Goal: Information Seeking & Learning: Learn about a topic

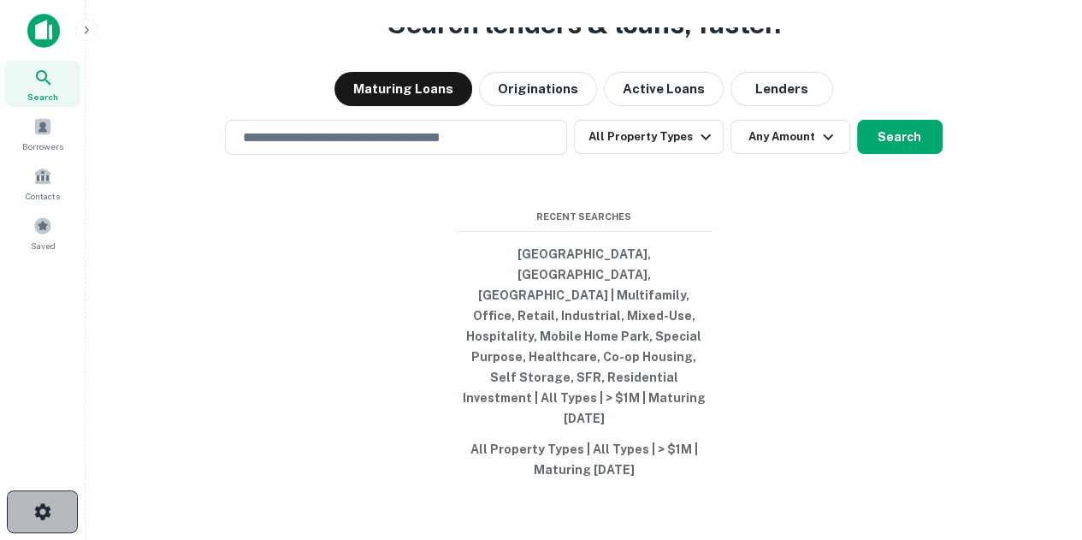
click at [62, 516] on button "button" at bounding box center [42, 511] width 71 height 43
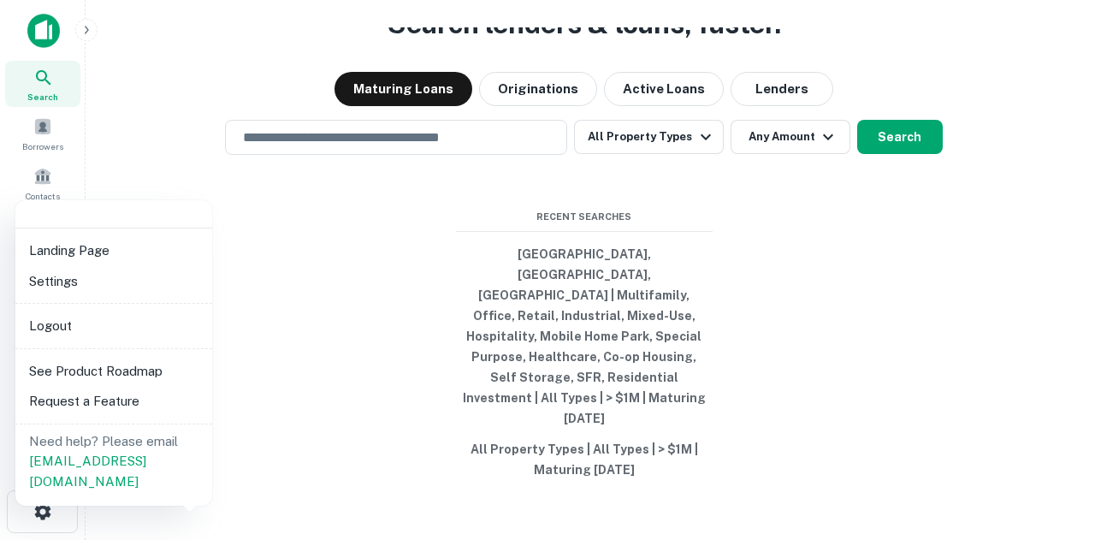
click at [434, 385] on div at bounding box center [547, 270] width 1095 height 540
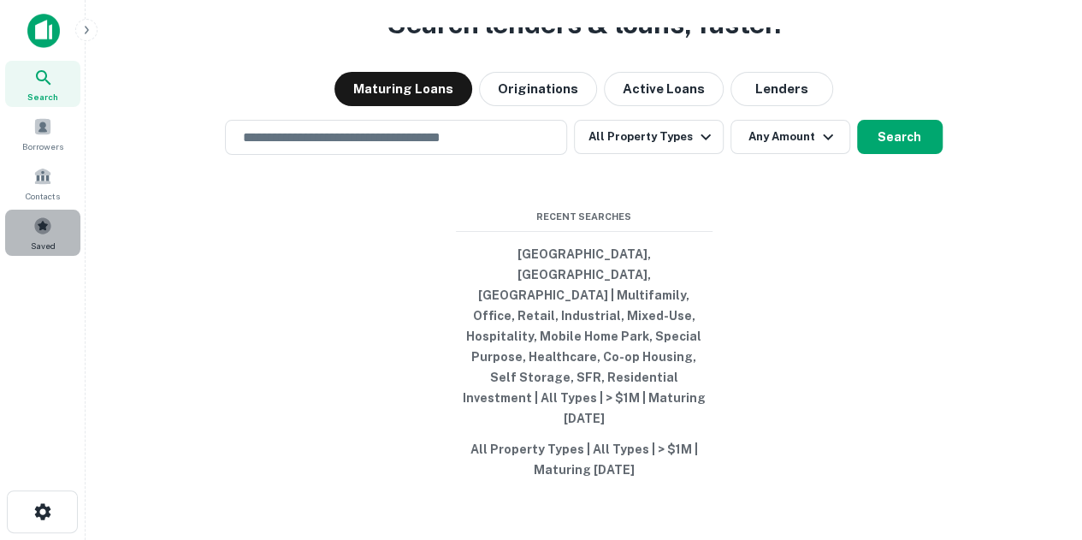
click at [27, 245] on div "Saved" at bounding box center [42, 233] width 75 height 46
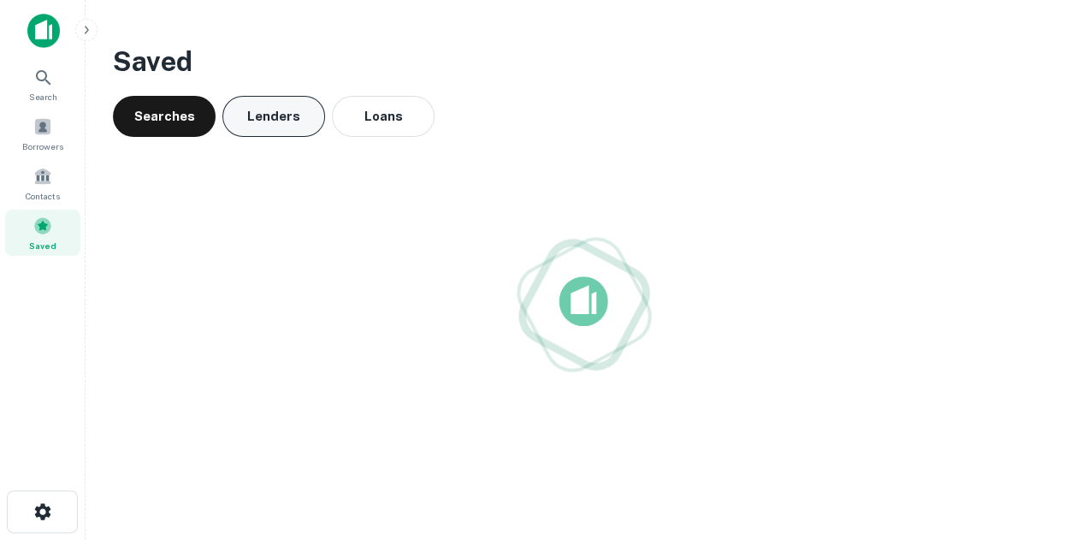
click at [245, 135] on button "Lenders" at bounding box center [273, 116] width 103 height 41
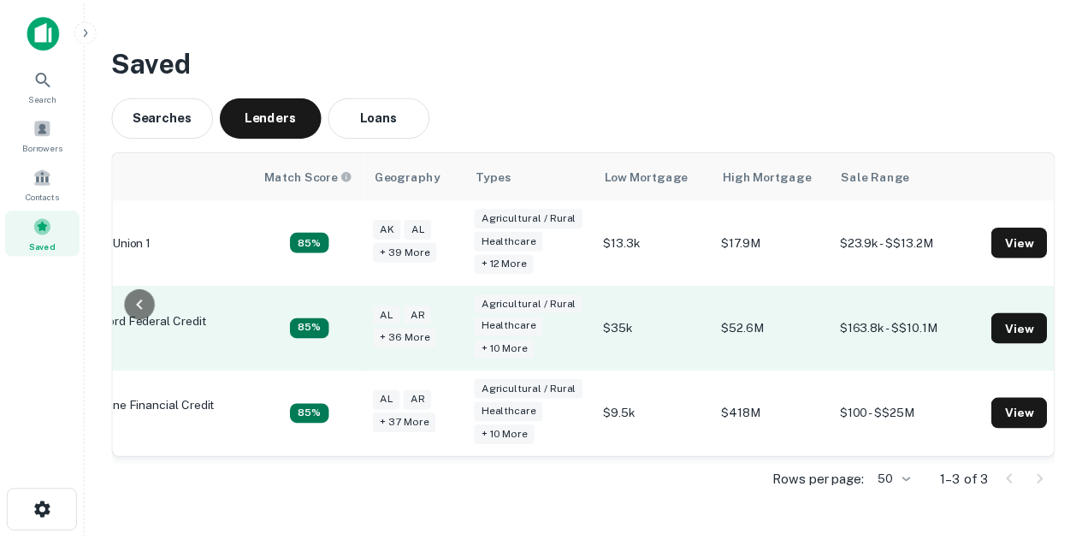
scroll to position [0, 159]
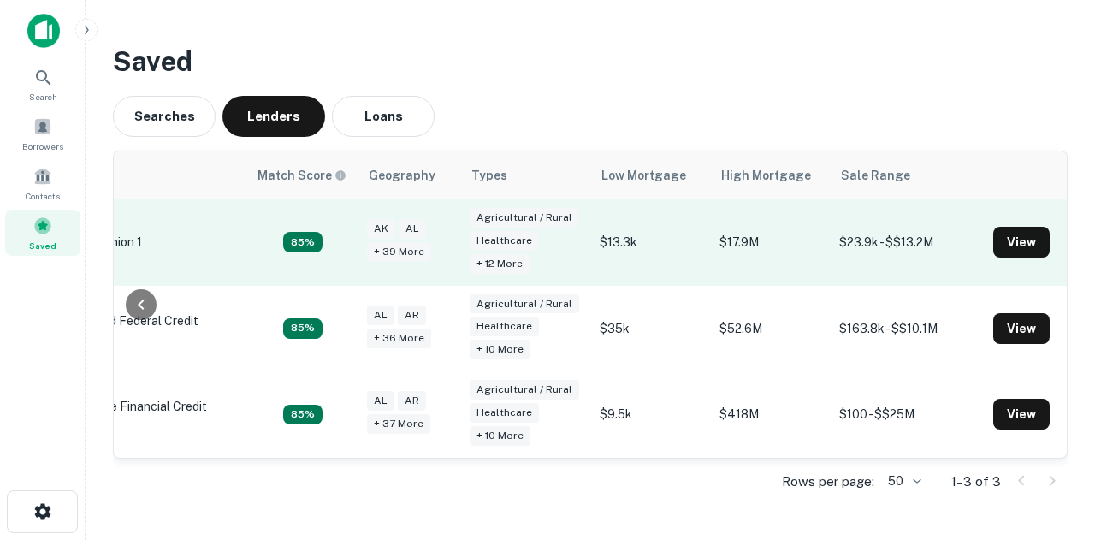
click at [1036, 222] on td "View" at bounding box center [1043, 242] width 118 height 86
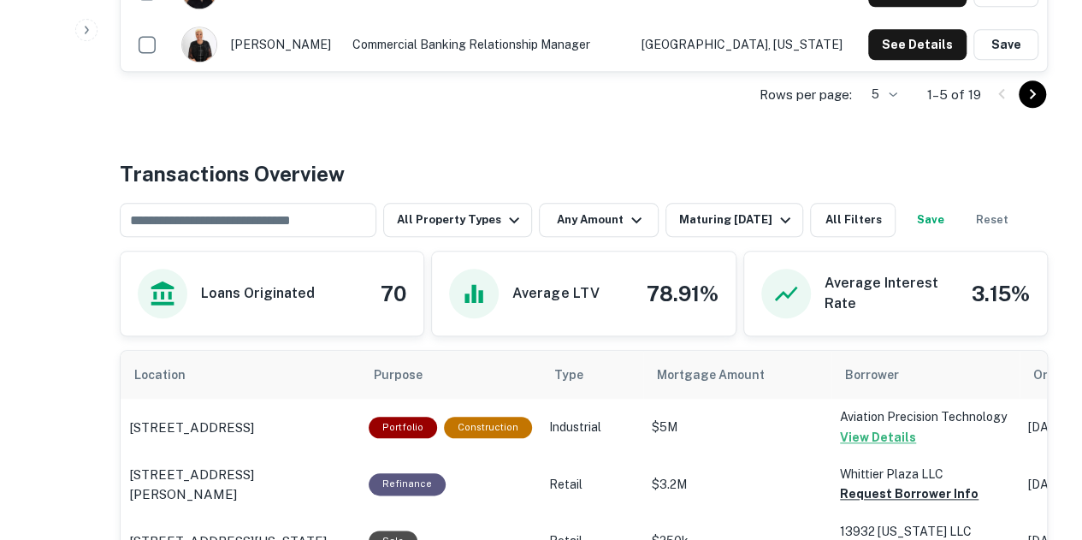
scroll to position [684, 0]
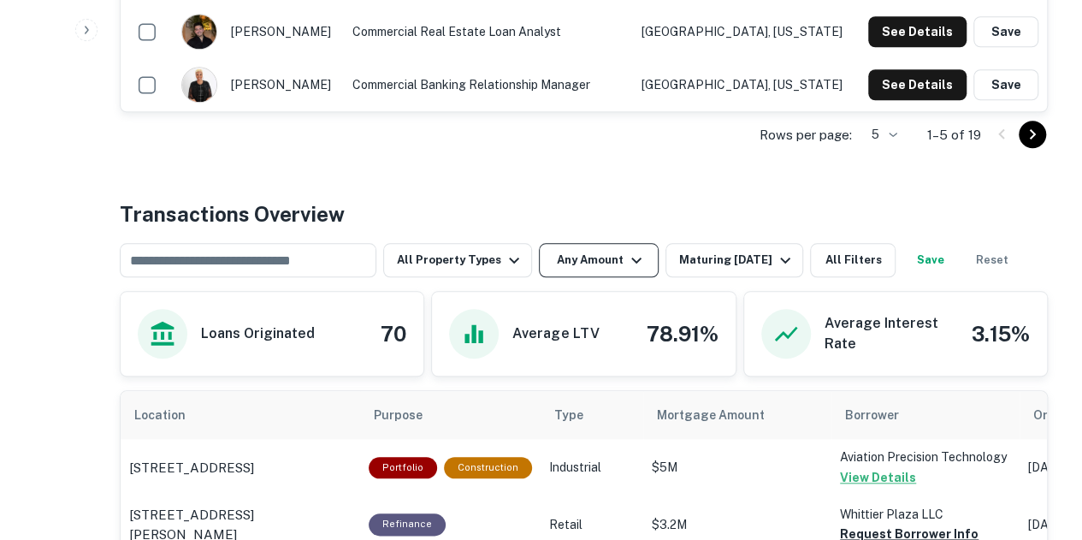
click at [595, 273] on button "Any Amount" at bounding box center [599, 260] width 120 height 34
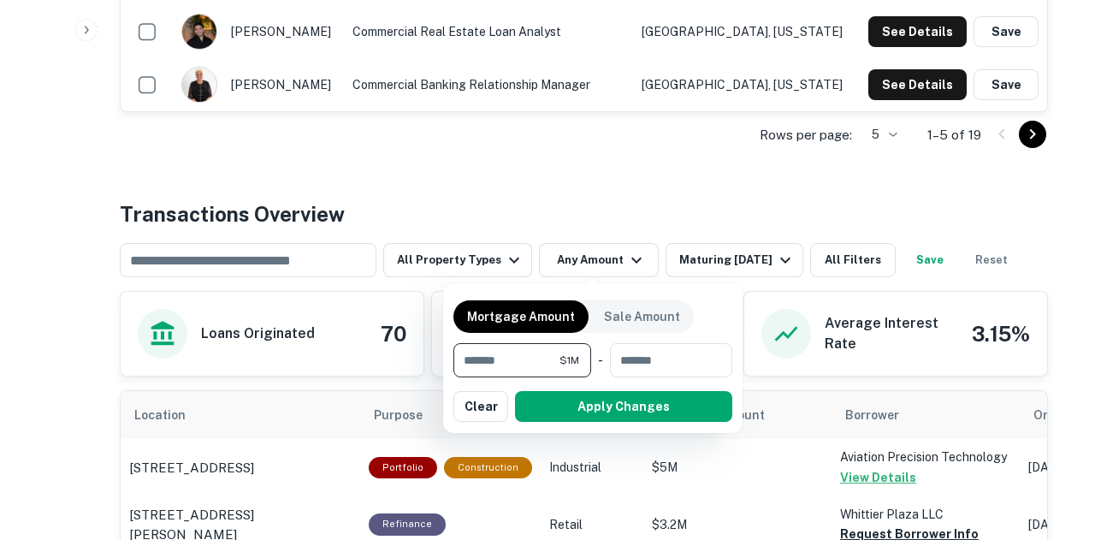
type input "*******"
click at [598, 434] on div at bounding box center [547, 270] width 1095 height 540
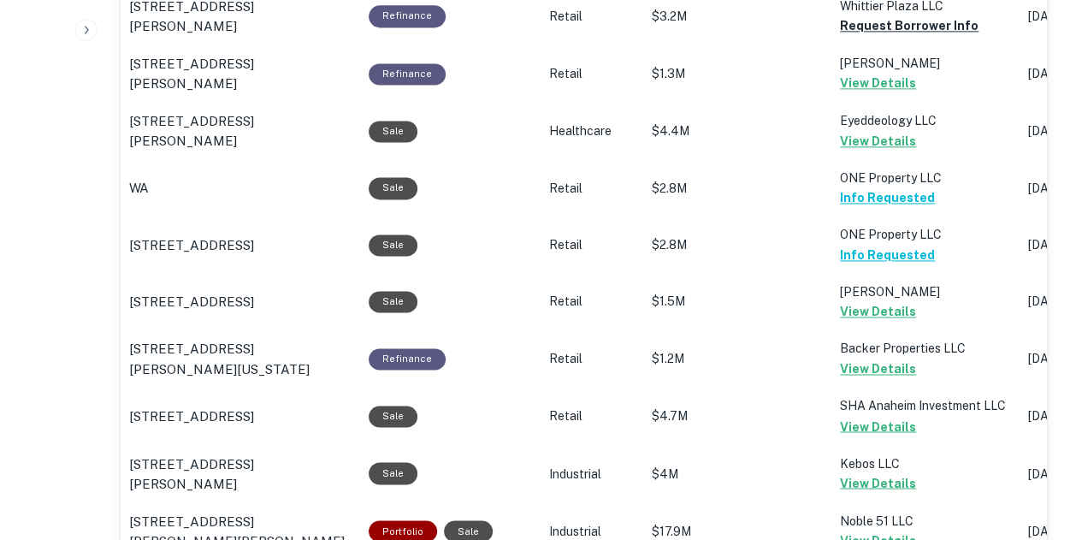
scroll to position [941, 0]
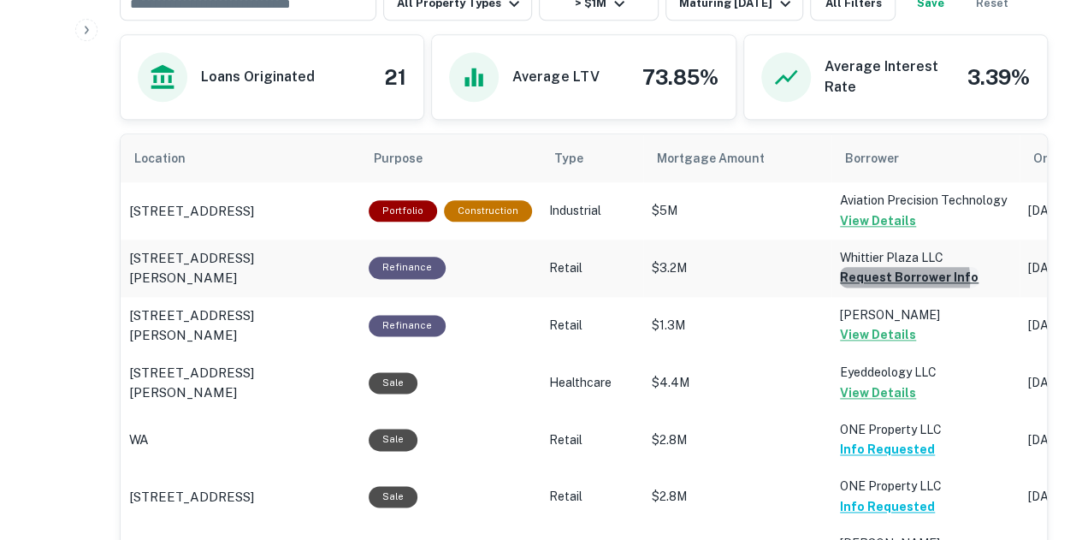
click at [874, 278] on button "Request Borrower Info" at bounding box center [909, 277] width 139 height 21
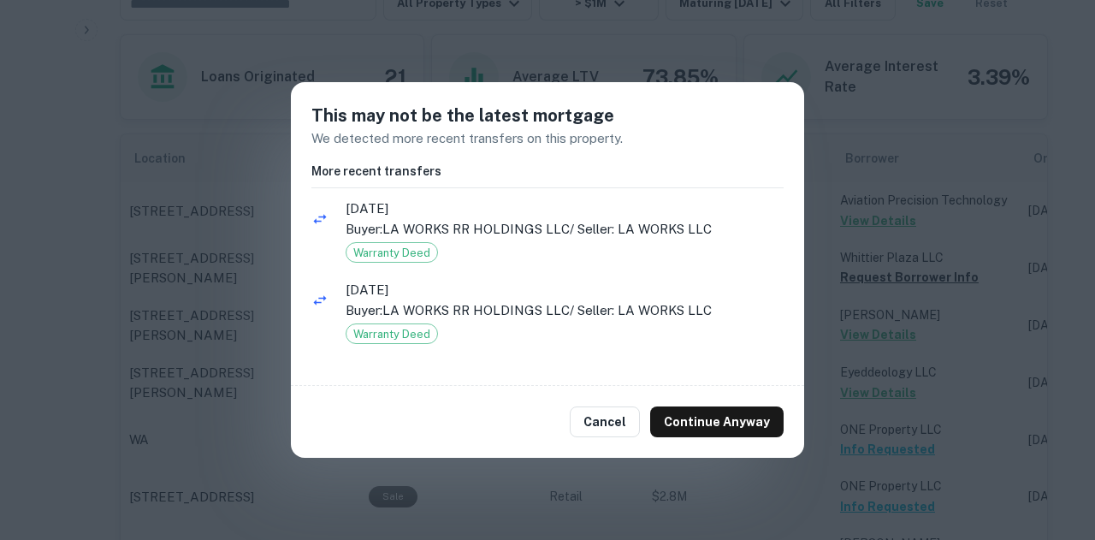
click at [694, 444] on div "Cancel Continue Anyway" at bounding box center [547, 422] width 513 height 72
click at [718, 420] on button "Continue Anyway" at bounding box center [716, 421] width 133 height 31
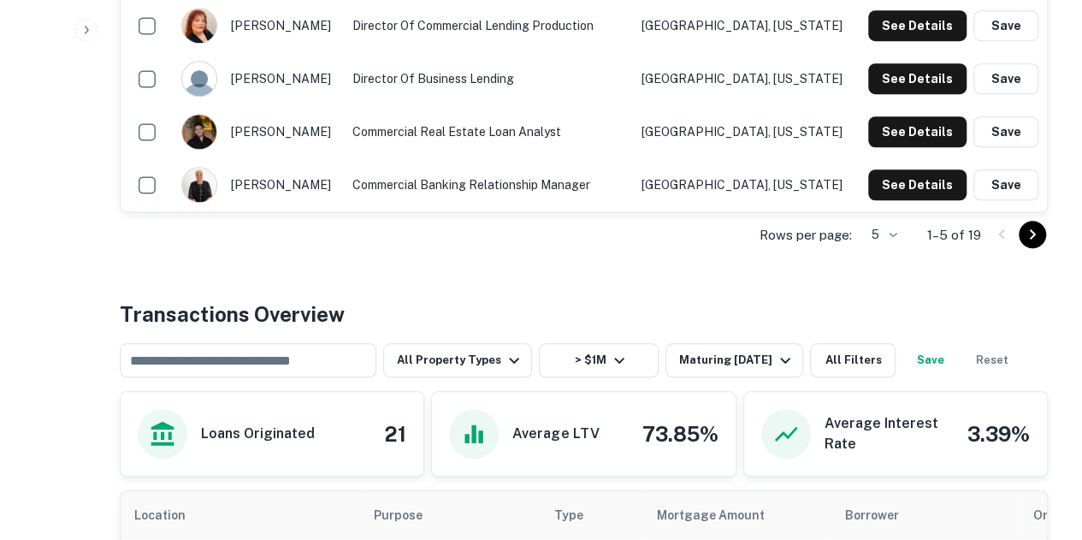
scroll to position [641, 0]
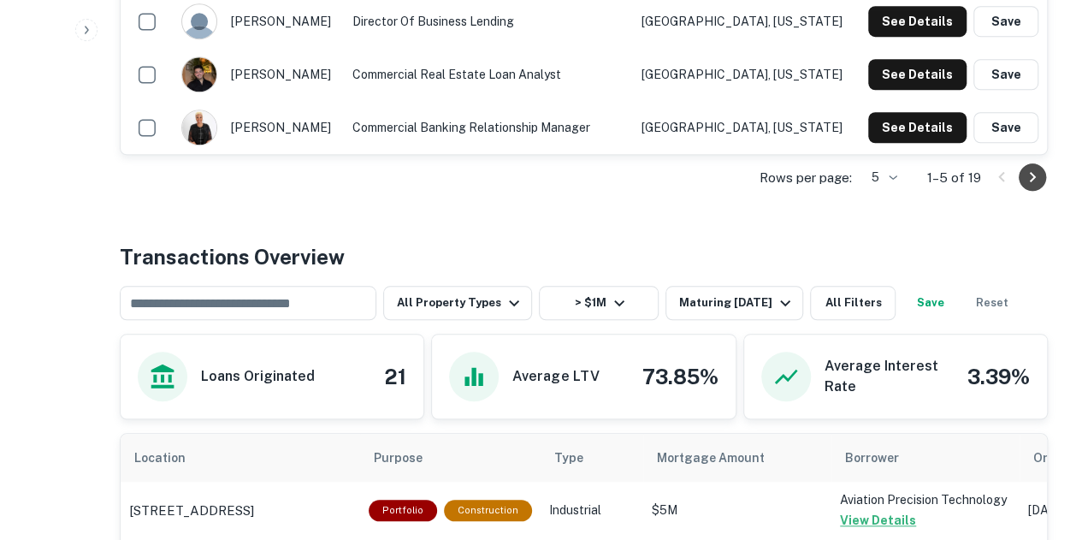
click at [1031, 180] on icon "Go to next page" at bounding box center [1032, 177] width 21 height 21
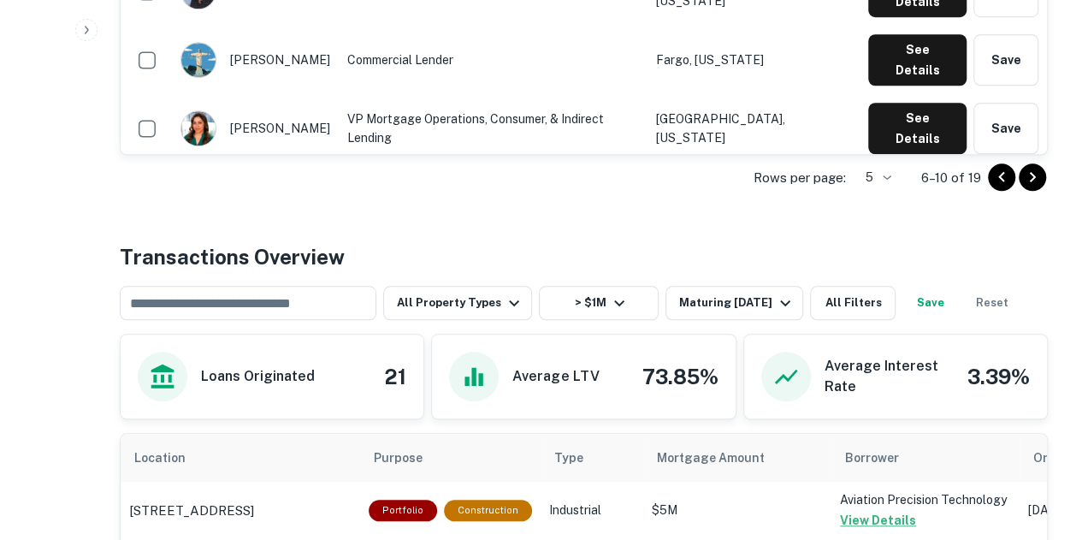
click at [1026, 174] on icon "Go to next page" at bounding box center [1032, 177] width 21 height 21
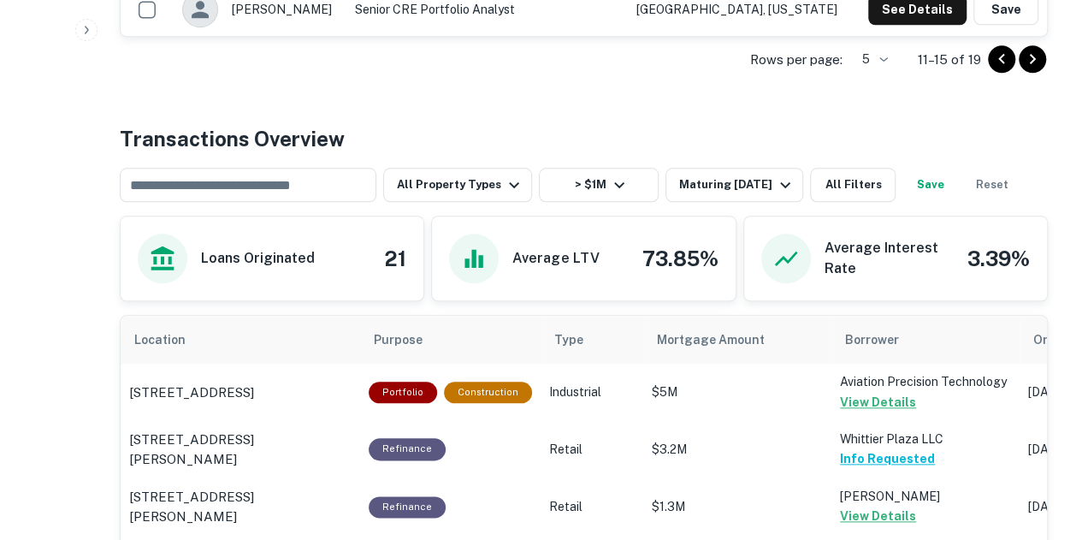
scroll to position [470, 0]
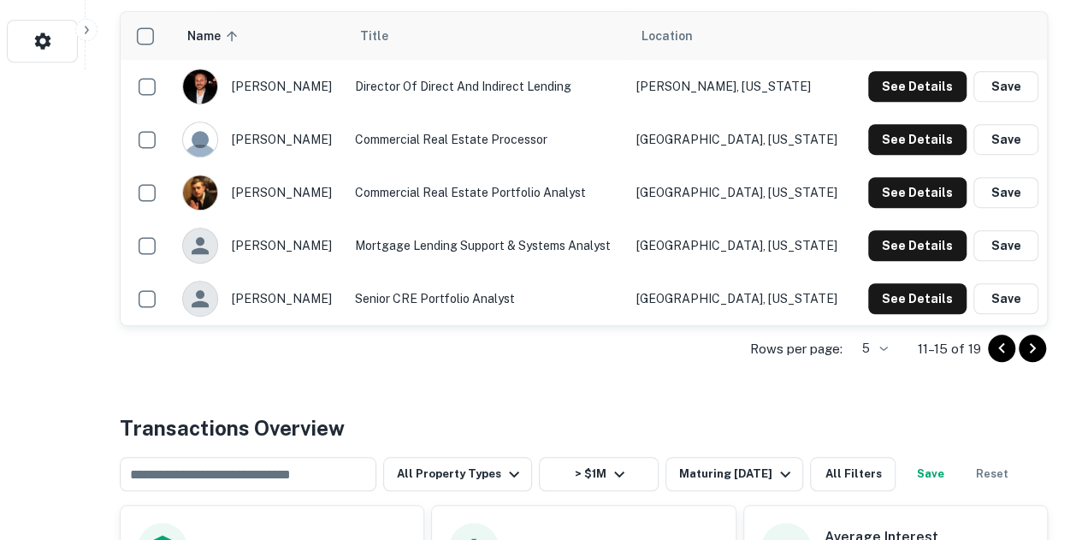
click at [1030, 355] on icon "Go to next page" at bounding box center [1032, 348] width 21 height 21
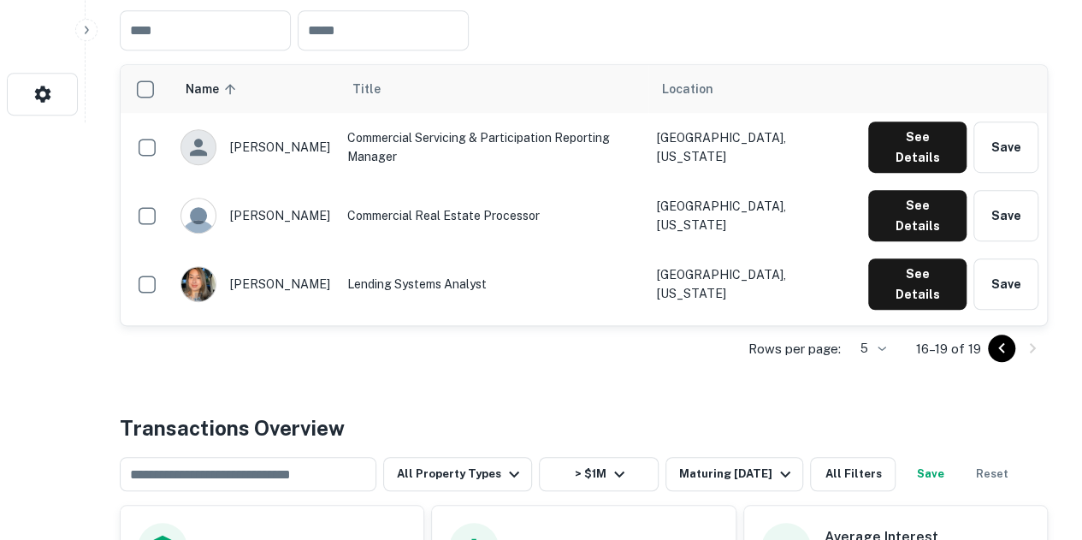
scroll to position [417, 0]
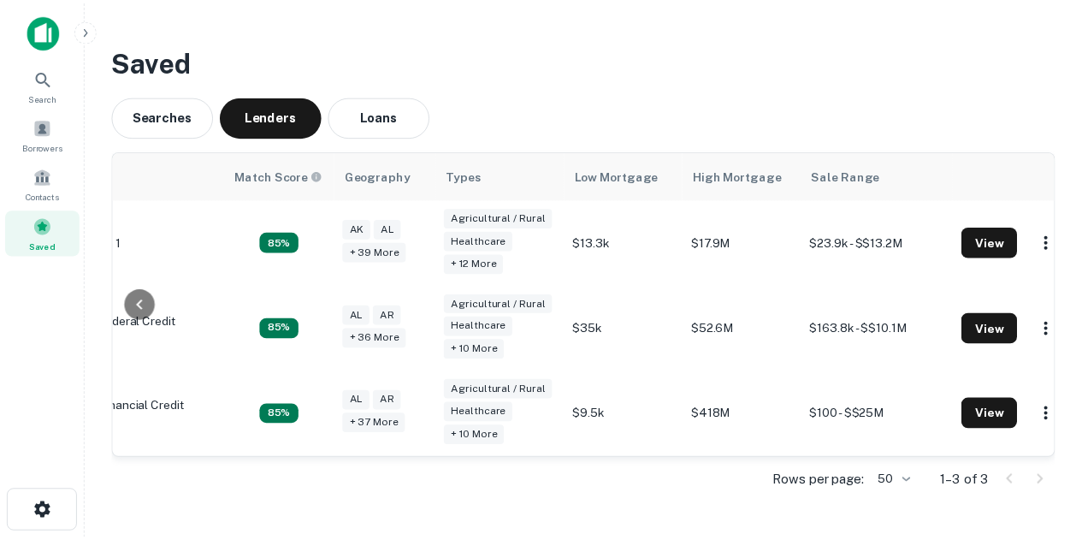
scroll to position [0, 188]
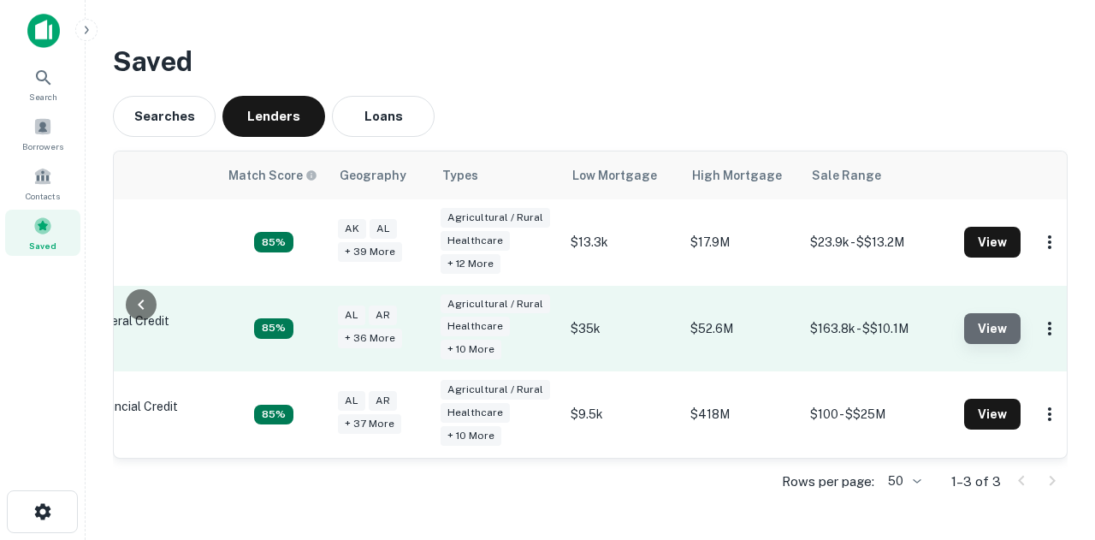
click at [973, 329] on button "View" at bounding box center [992, 328] width 56 height 31
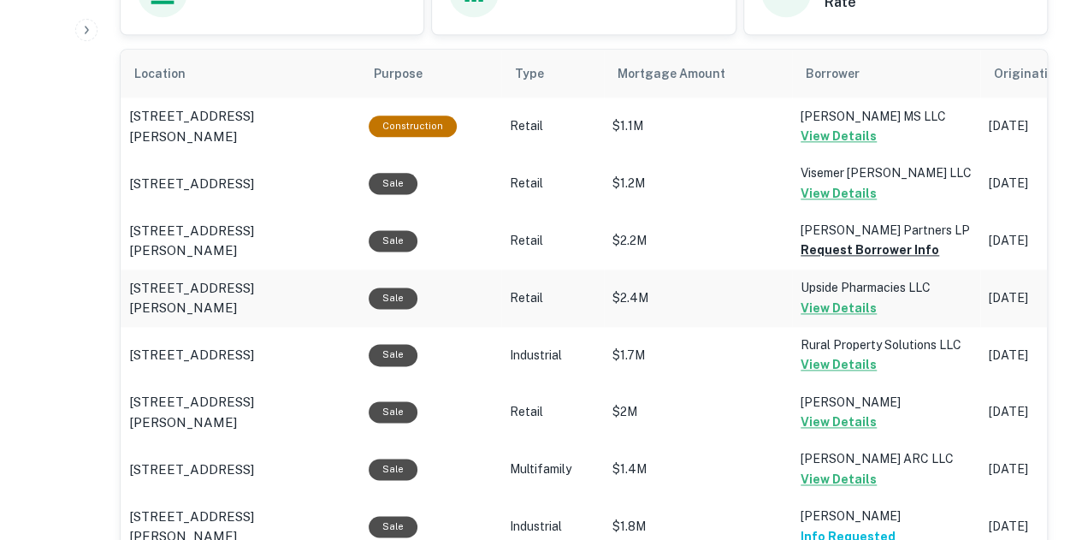
scroll to position [1026, 0]
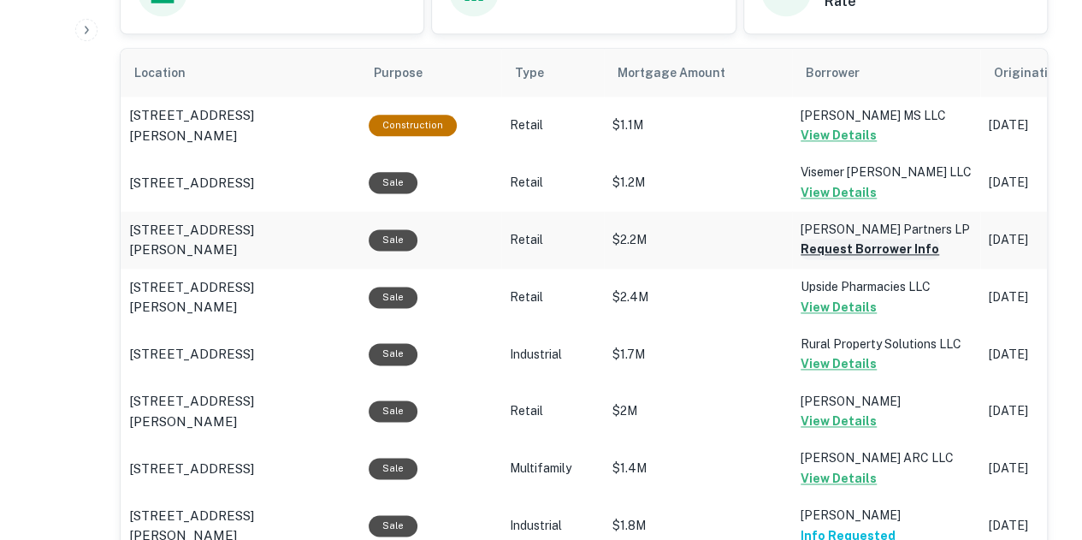
click at [831, 244] on button "Request Borrower Info" at bounding box center [870, 249] width 139 height 21
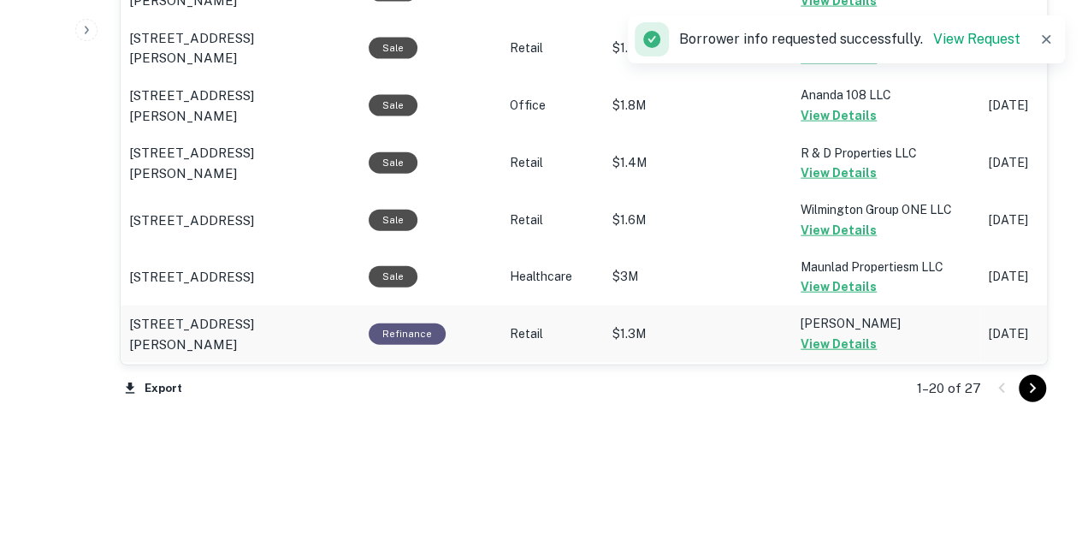
scroll to position [1935, 0]
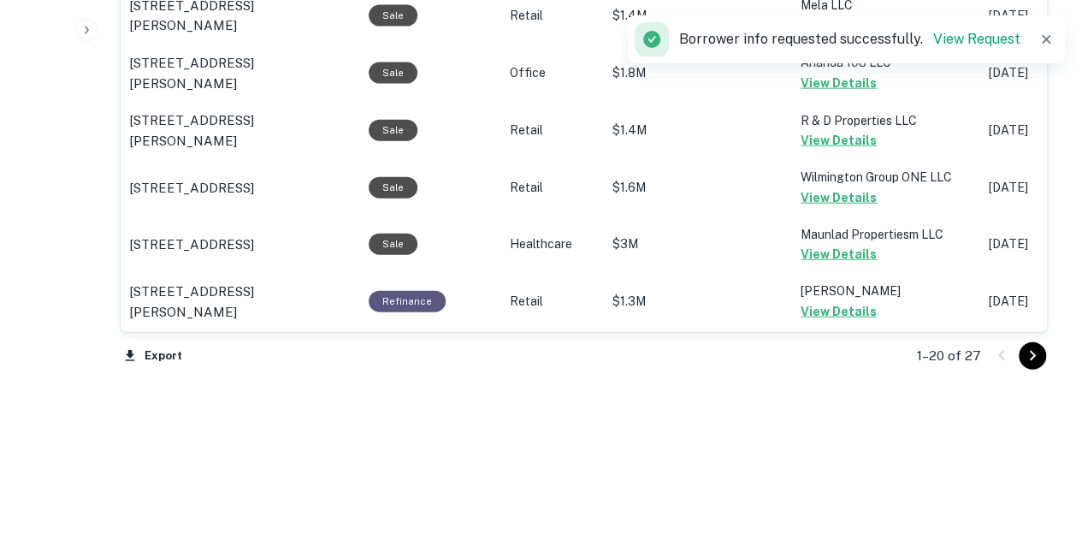
click at [1025, 360] on icon "Go to next page" at bounding box center [1032, 356] width 21 height 21
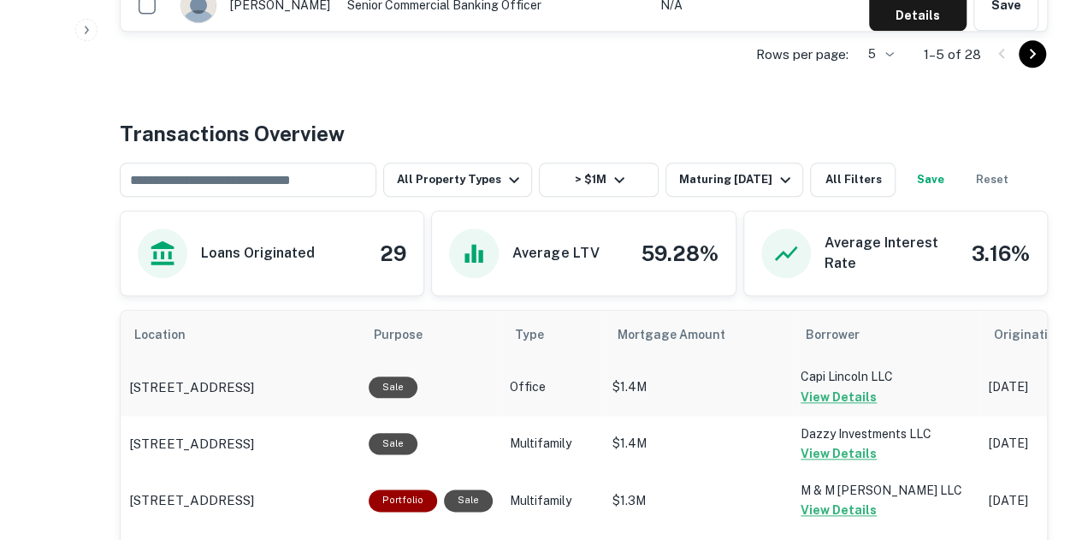
scroll to position [1192, 0]
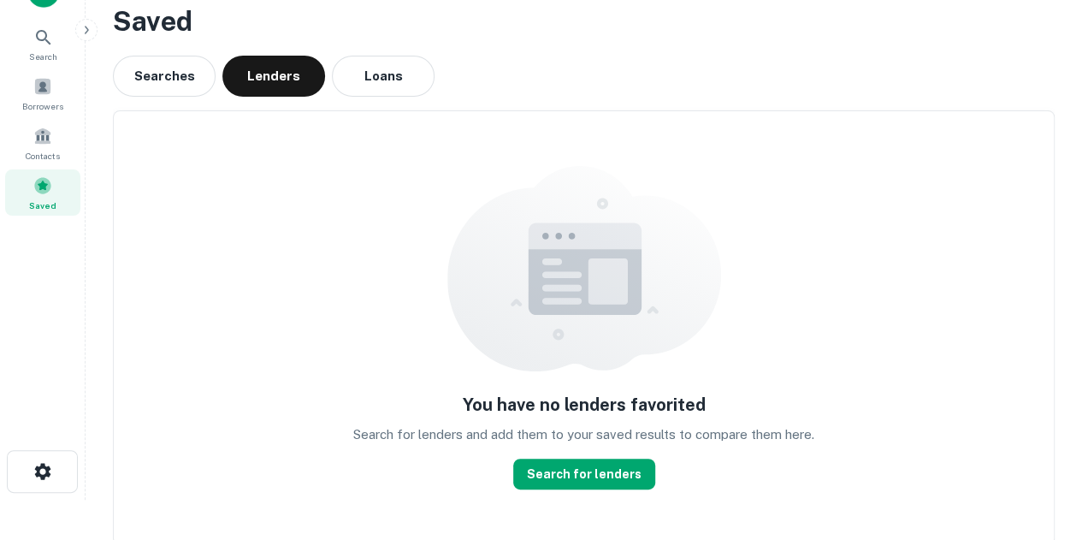
scroll to position [57, 0]
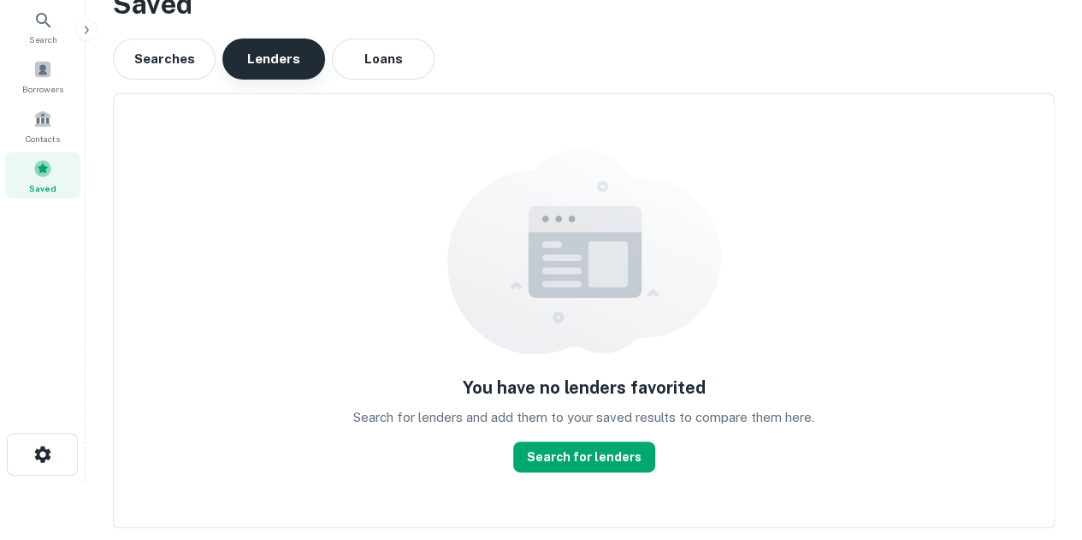
drag, startPoint x: 277, startPoint y: 83, endPoint x: 284, endPoint y: 73, distance: 12.3
click at [279, 82] on div "You have no lenders favorited Search for lenders and add them to your saved res…" at bounding box center [584, 304] width 942 height 448
click at [285, 71] on button "Lenders" at bounding box center [273, 58] width 103 height 41
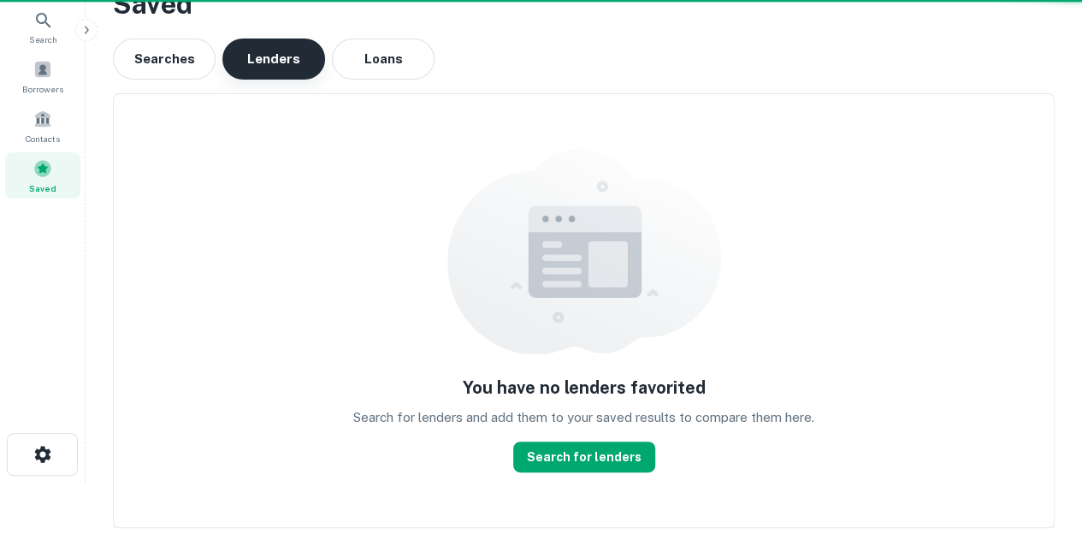
scroll to position [0, 0]
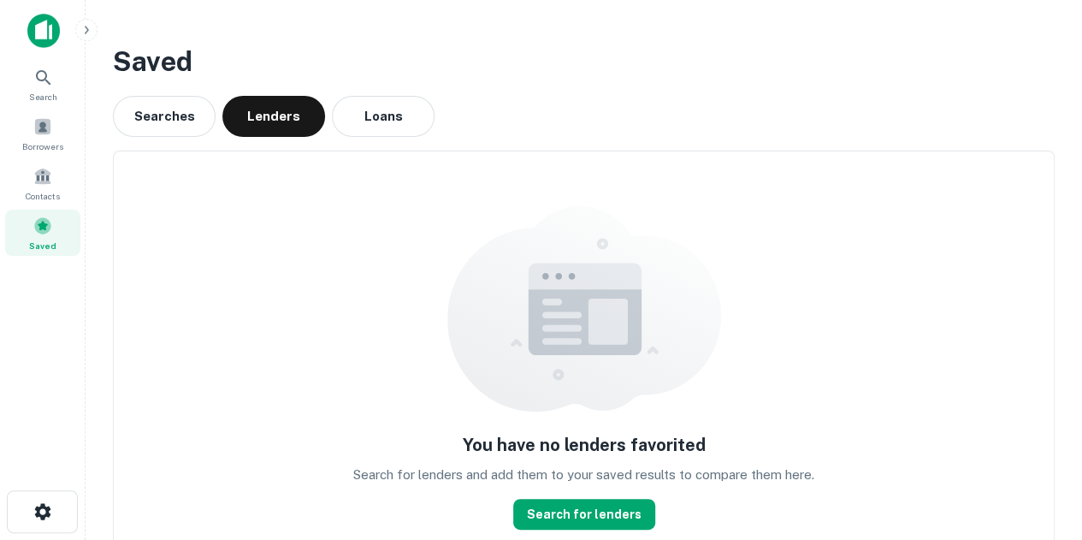
click at [186, 94] on div "Saved Searches Lenders Loans You have no lenders favorited Search for lenders a…" at bounding box center [583, 312] width 969 height 571
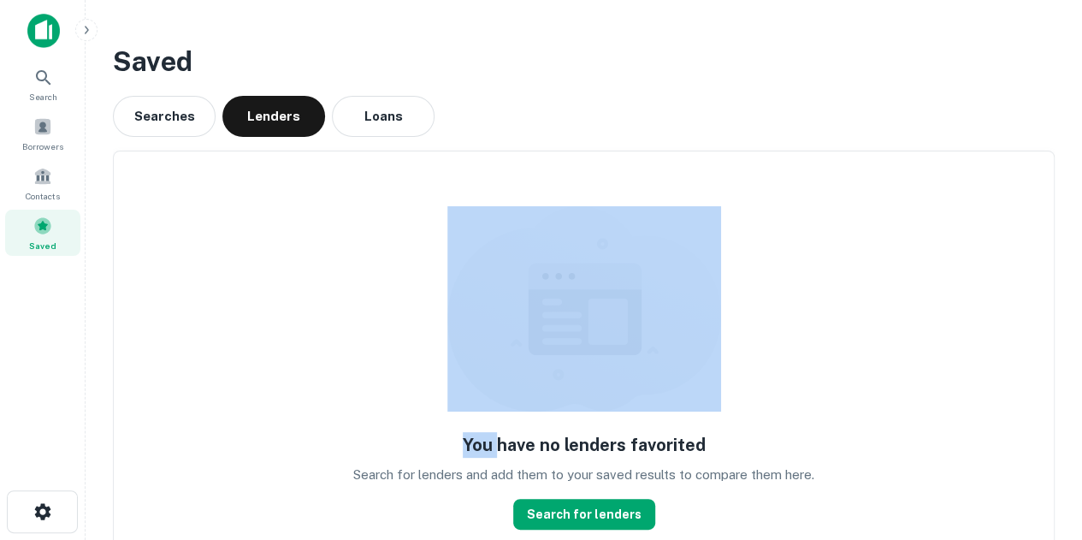
click at [186, 94] on div "Saved Searches Lenders Loans You have no lenders favorited Search for lenders a…" at bounding box center [583, 312] width 969 height 571
click at [180, 111] on button "Searches" at bounding box center [164, 116] width 103 height 41
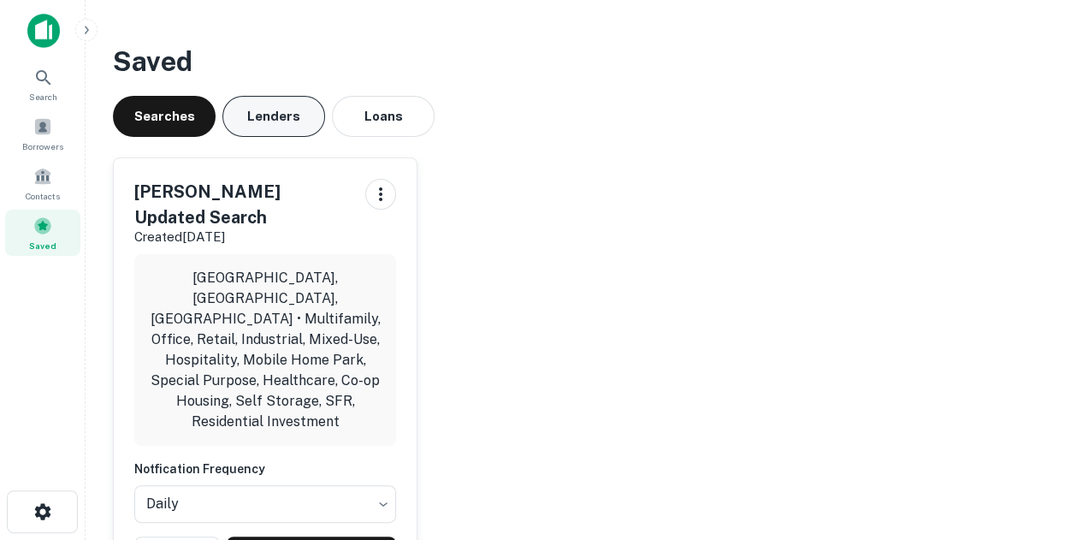
click at [333, 127] on div "Searches Lenders Loans" at bounding box center [584, 116] width 942 height 41
drag, startPoint x: 168, startPoint y: 91, endPoint x: 223, endPoint y: 98, distance: 56.1
click at [195, 92] on div "Saved Searches Lenders Loans [PERSON_NAME] Updated Search Created [DATE] [GEOGR…" at bounding box center [583, 321] width 969 height 588
click at [251, 105] on button "Lenders" at bounding box center [273, 116] width 103 height 41
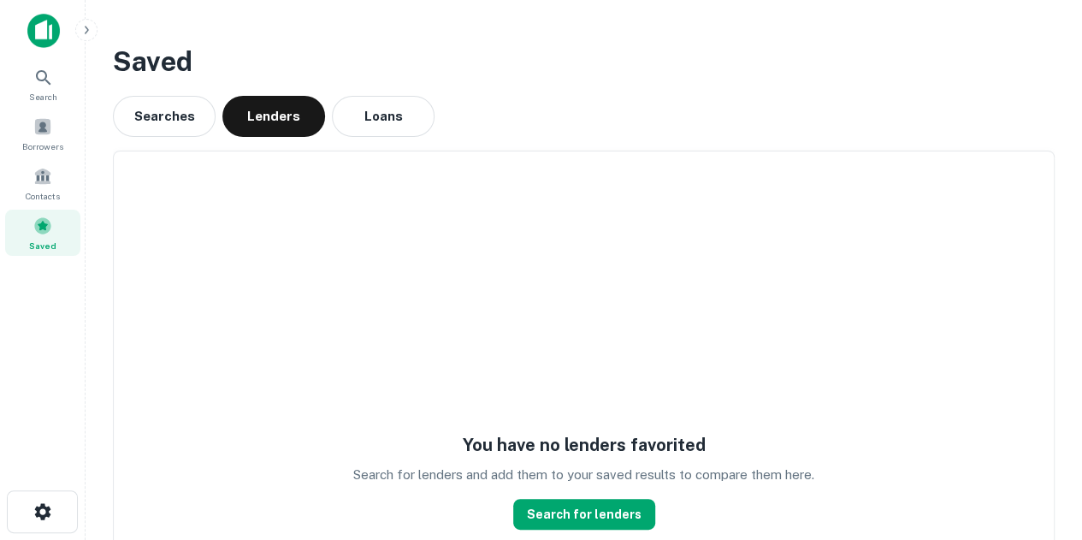
click at [388, 148] on div "You have no lenders favorited Search for lenders and add them to your saved res…" at bounding box center [584, 361] width 942 height 448
click at [24, 230] on div "Saved" at bounding box center [42, 233] width 75 height 46
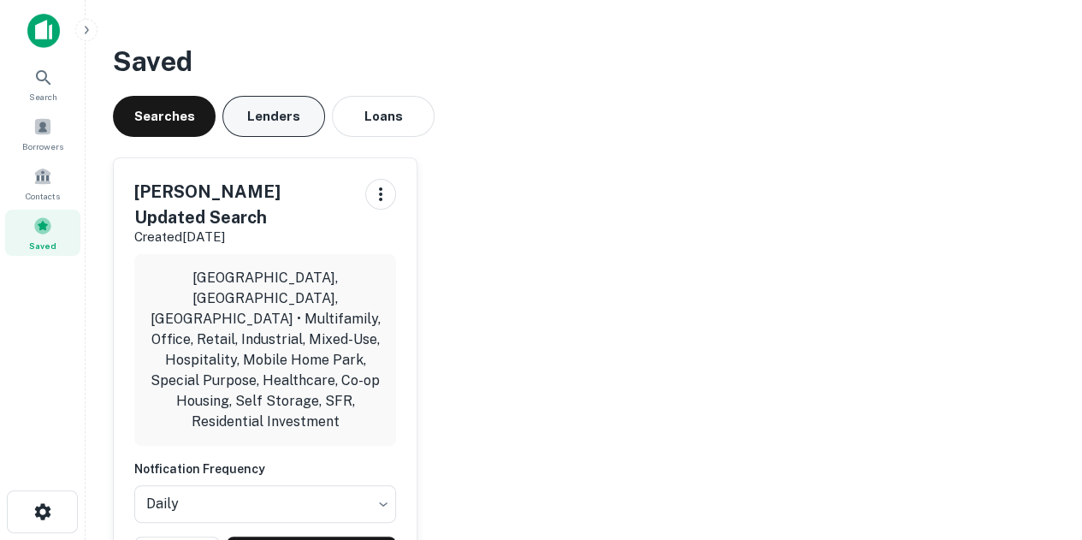
click at [285, 122] on button "Lenders" at bounding box center [273, 116] width 103 height 41
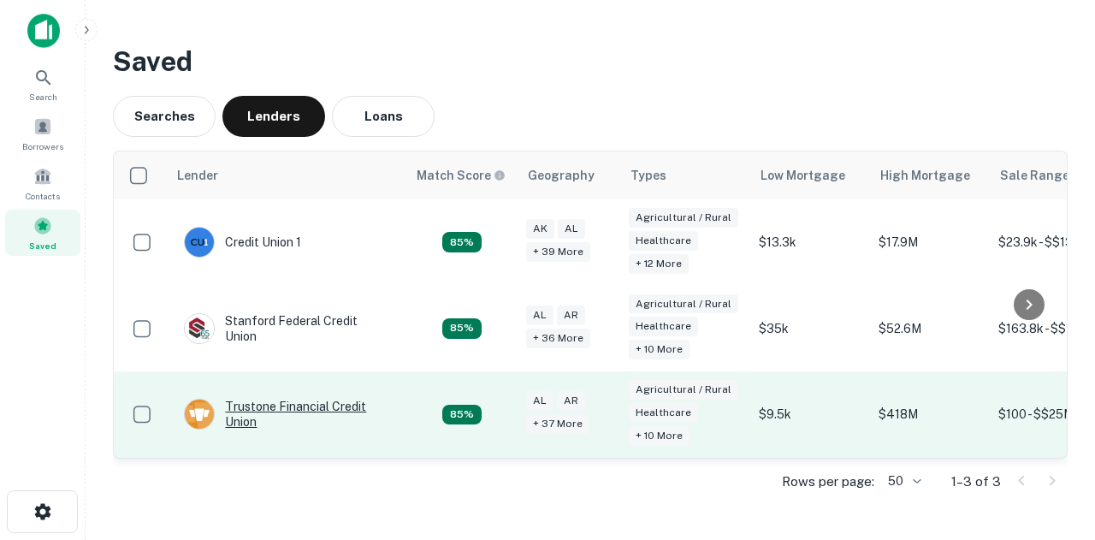
click at [275, 405] on div "Trustone Financial Credit Union" at bounding box center [286, 414] width 205 height 31
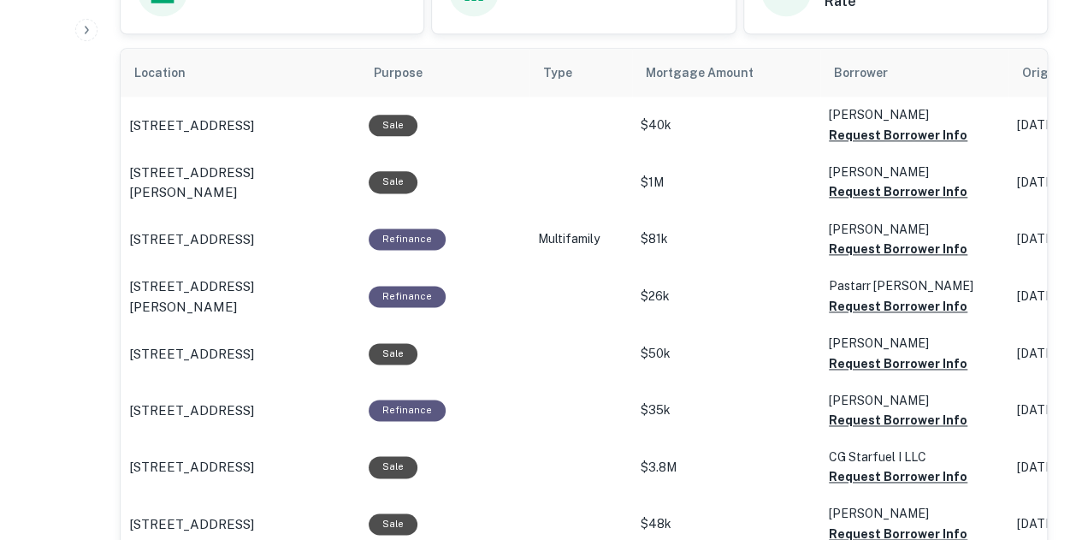
scroll to position [770, 0]
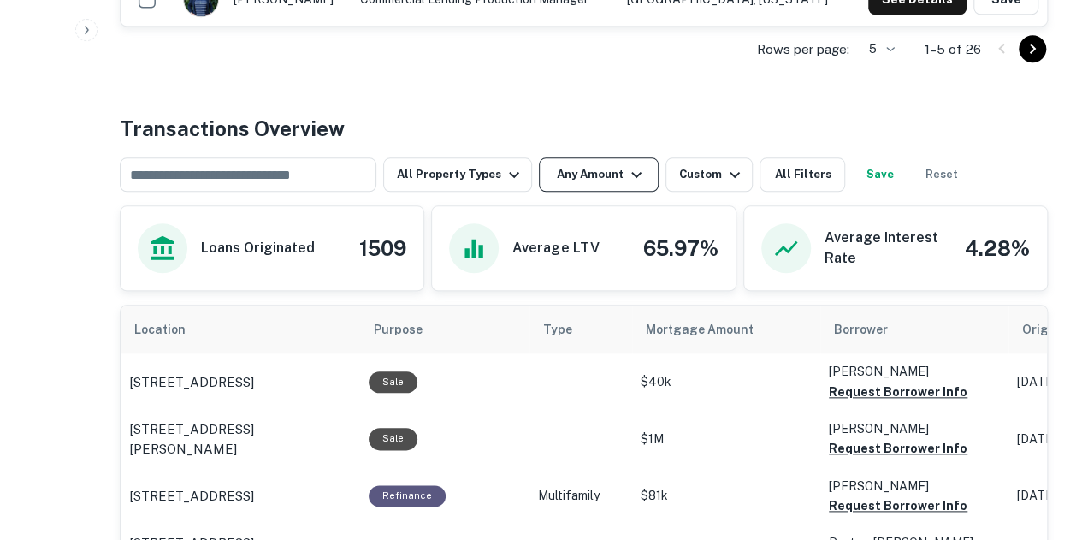
click at [603, 181] on button "Any Amount" at bounding box center [599, 174] width 120 height 34
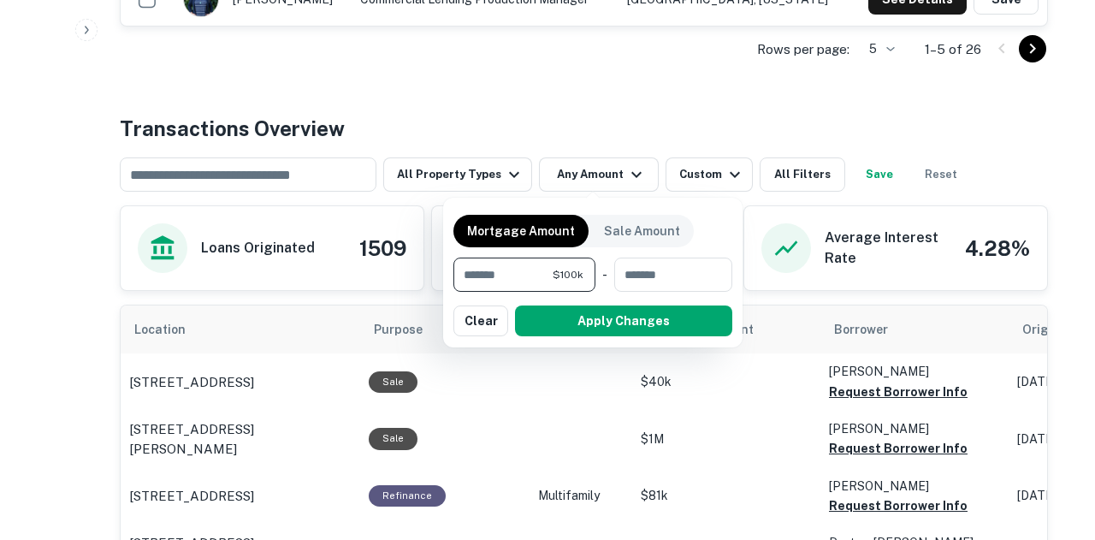
type input "*******"
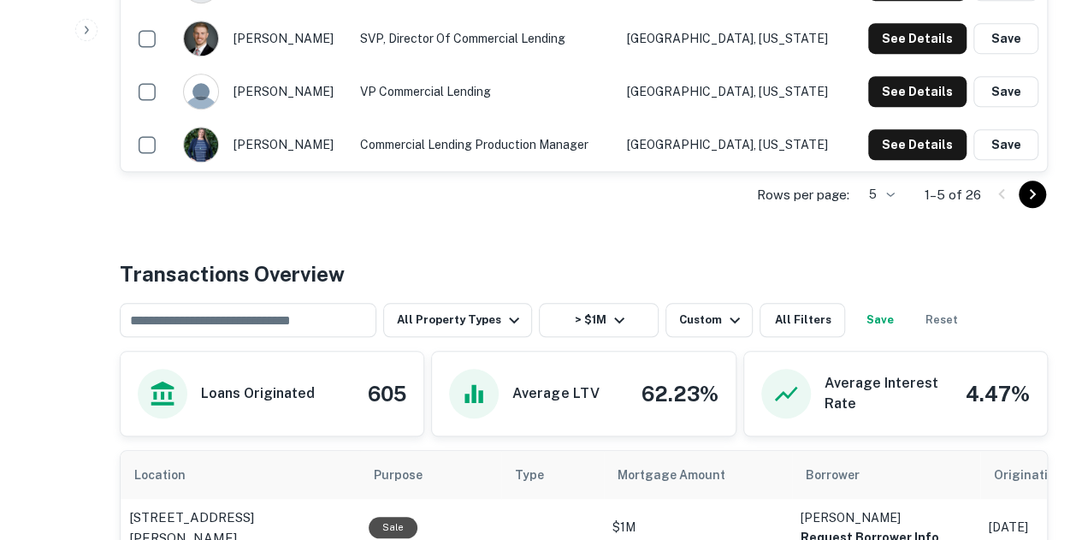
scroll to position [684, 0]
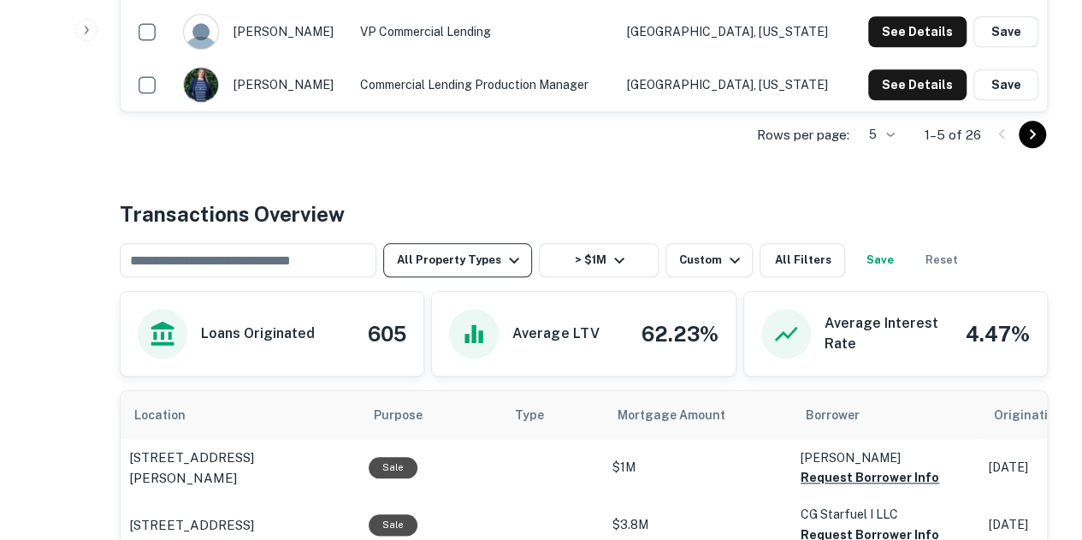
click at [464, 275] on button "All Property Types" at bounding box center [457, 260] width 149 height 34
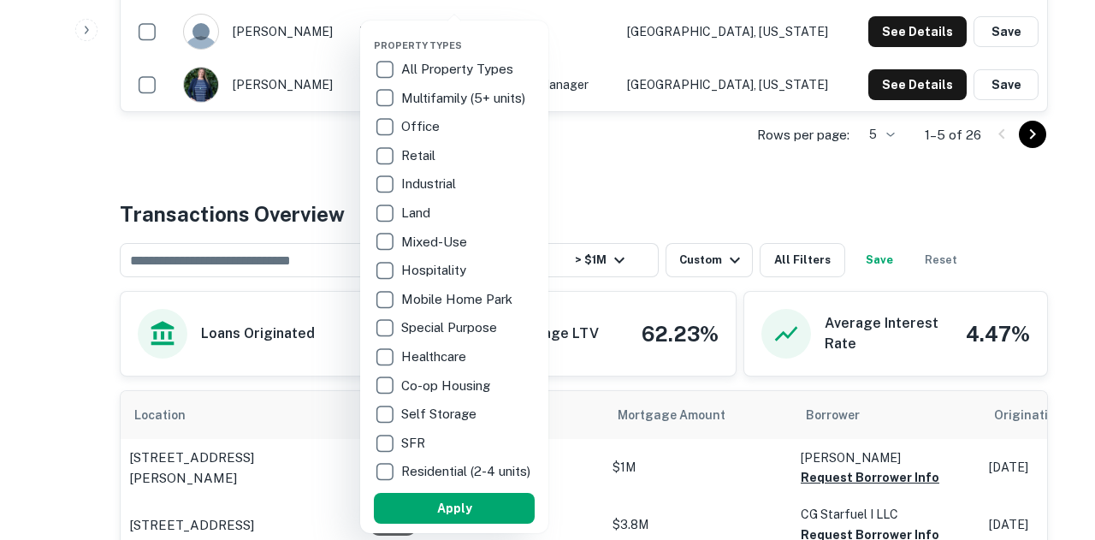
click at [836, 192] on div at bounding box center [547, 270] width 1095 height 540
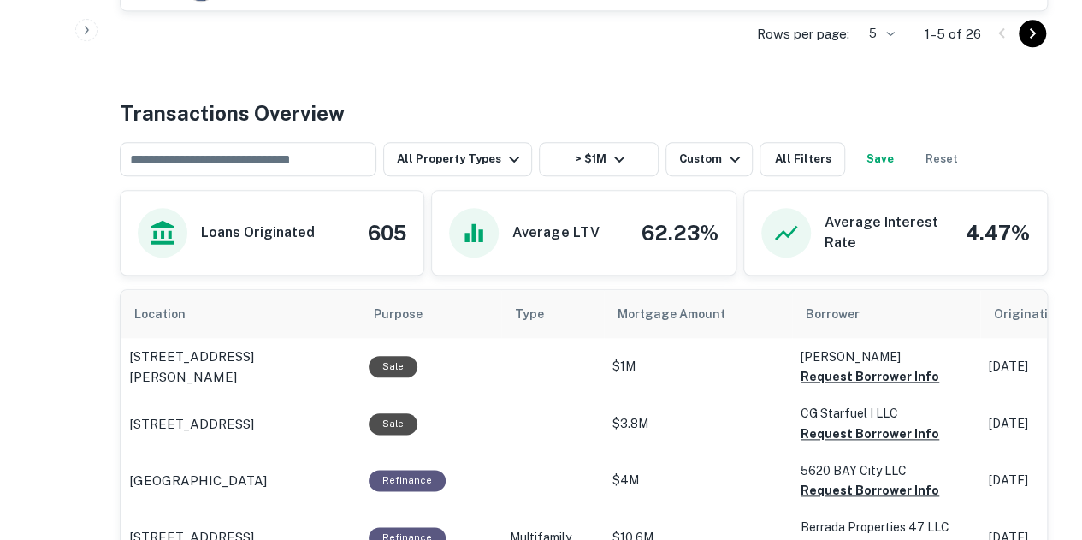
scroll to position [770, 0]
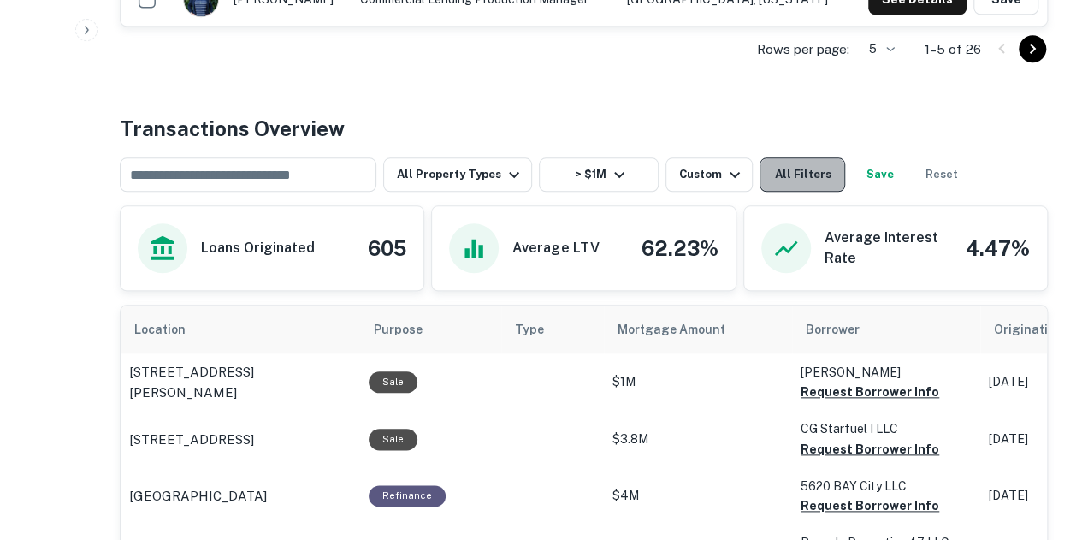
click at [794, 174] on button "All Filters" at bounding box center [803, 174] width 86 height 34
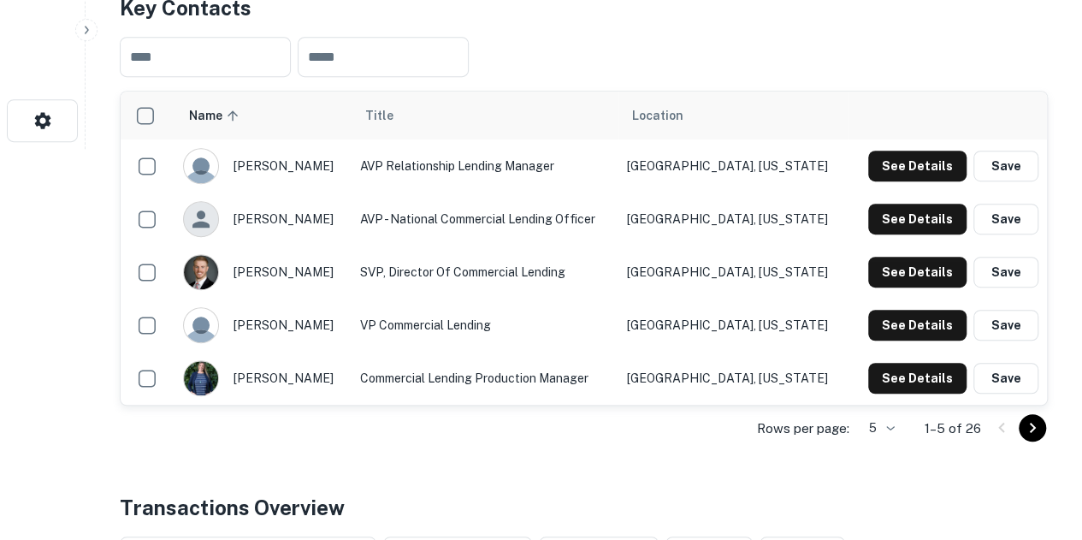
scroll to position [599, 0]
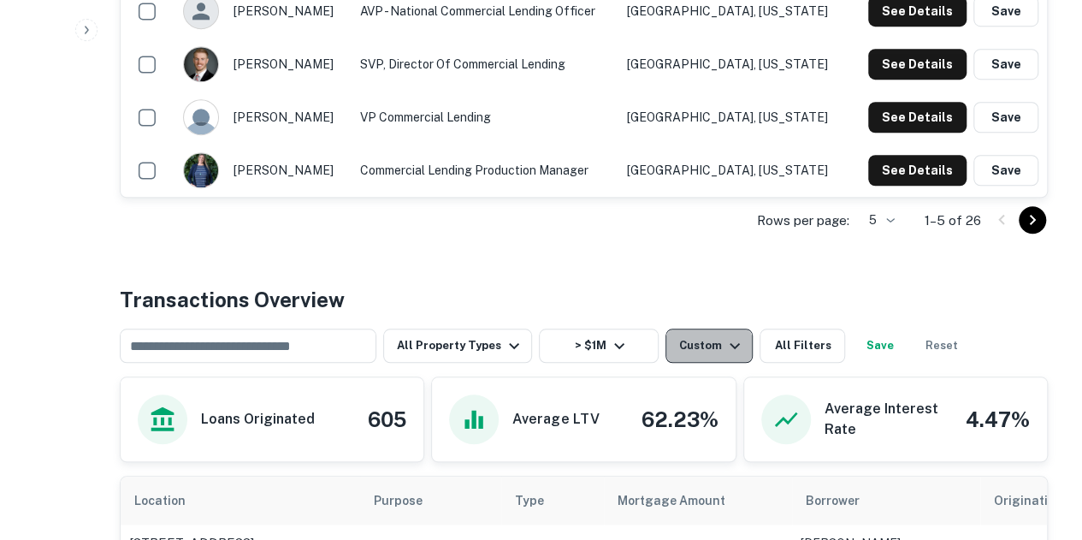
click at [707, 354] on div "Custom" at bounding box center [712, 345] width 66 height 21
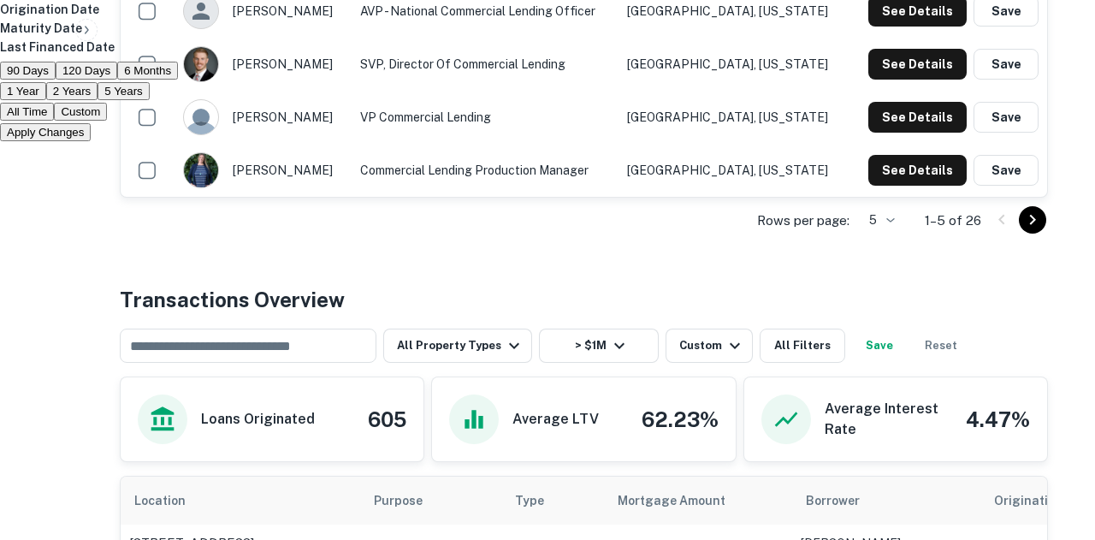
click at [583, 38] on p "Maturity Date" at bounding box center [547, 28] width 1095 height 19
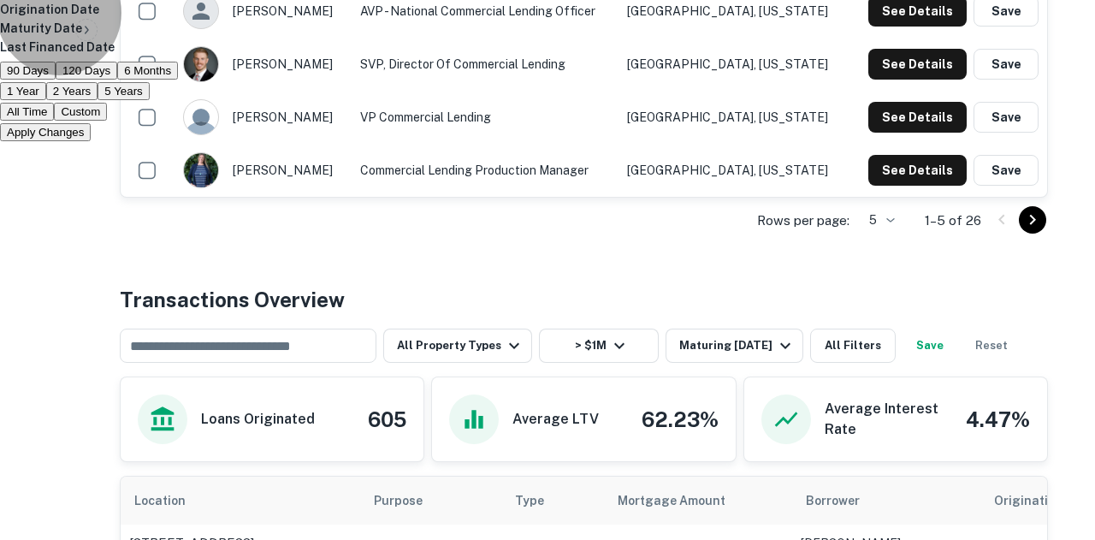
click at [46, 100] on button "1 Year" at bounding box center [23, 91] width 46 height 18
click at [91, 141] on button "Apply Changes" at bounding box center [45, 132] width 91 height 18
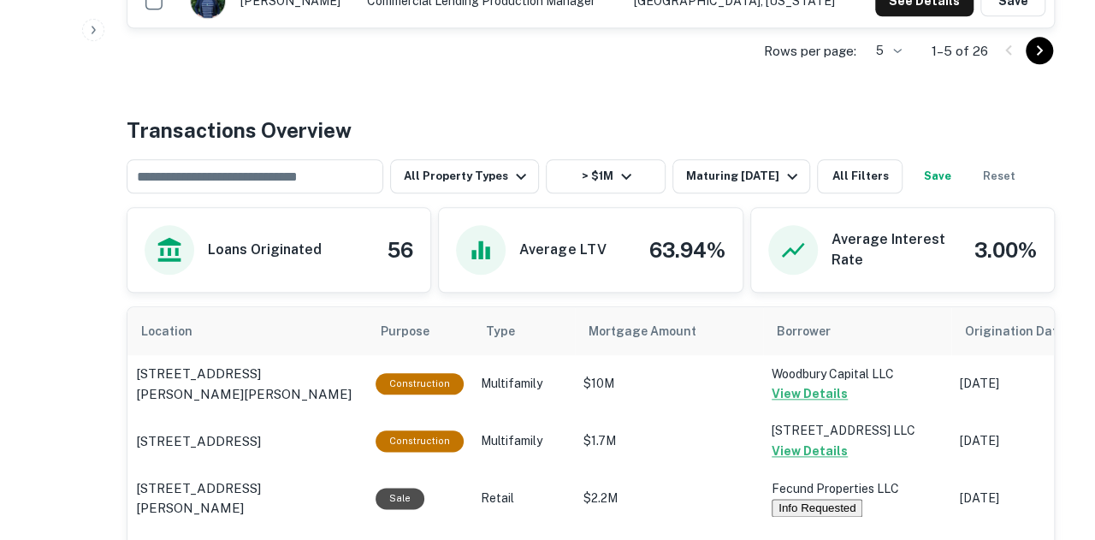
scroll to position [684, 0]
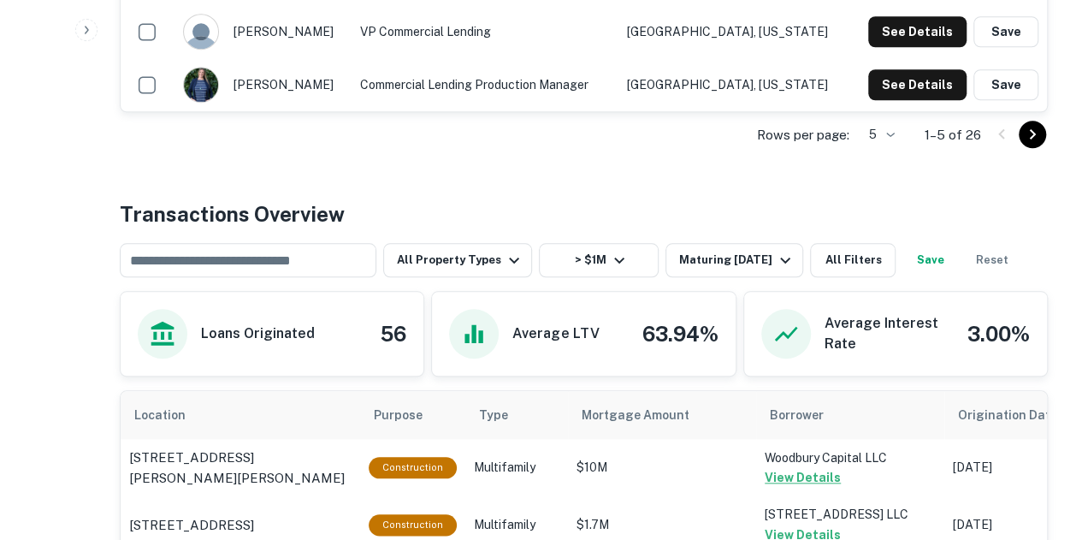
click at [926, 266] on button "Save" at bounding box center [929, 260] width 55 height 34
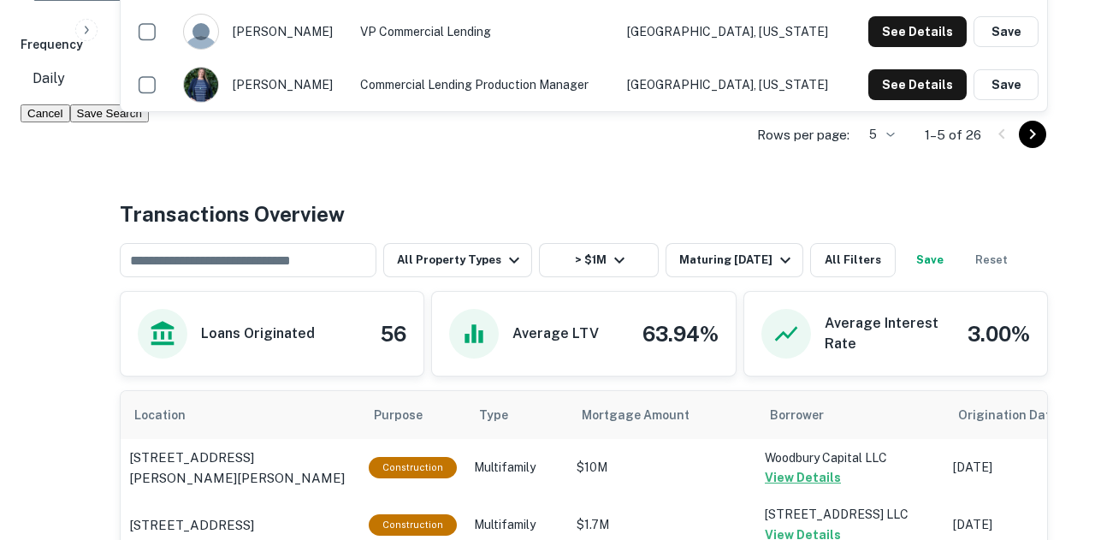
click at [70, 122] on button "Cancel" at bounding box center [46, 113] width 50 height 18
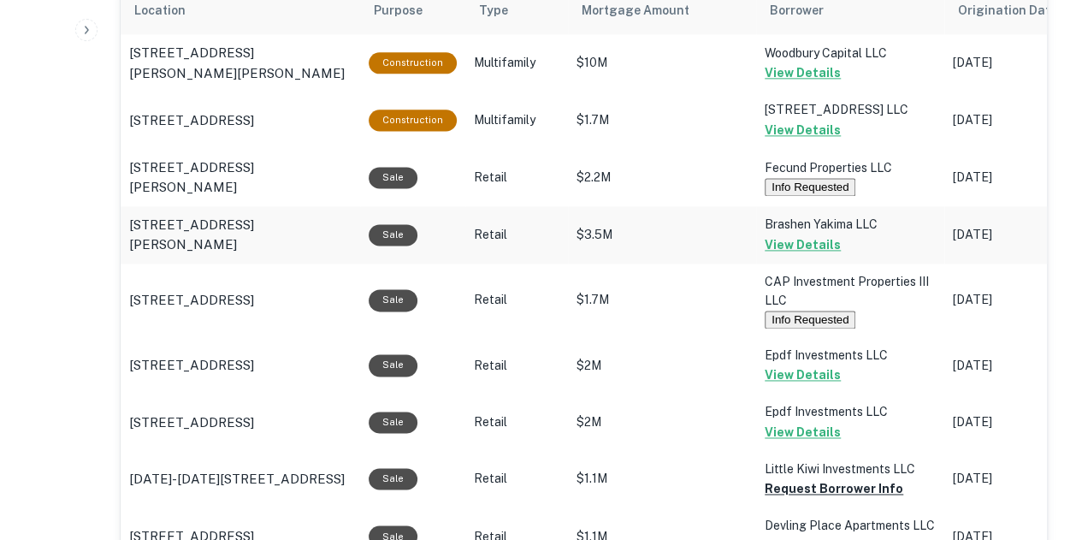
scroll to position [1197, 0]
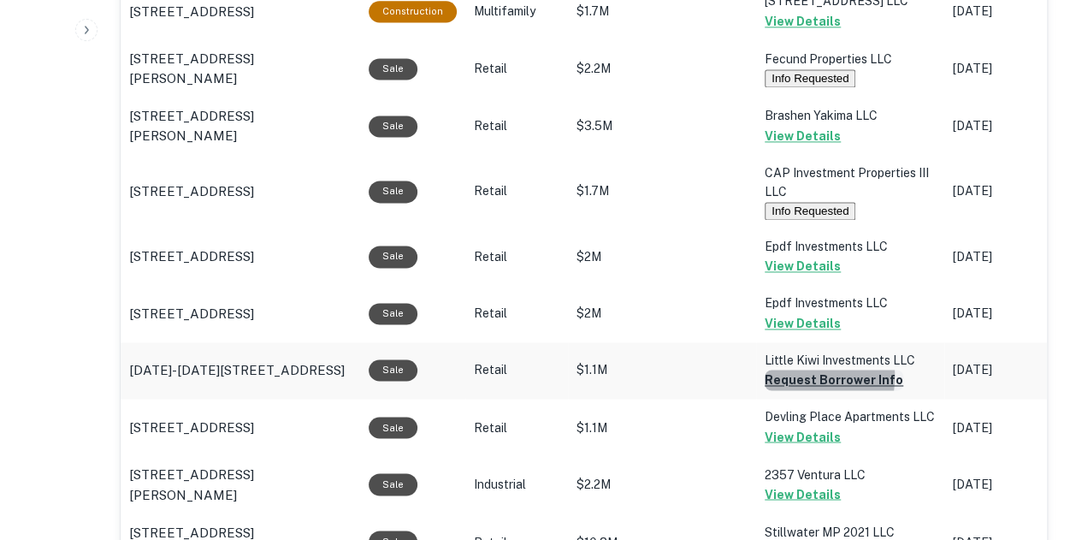
click at [771, 377] on button "Request Borrower Info" at bounding box center [834, 379] width 139 height 21
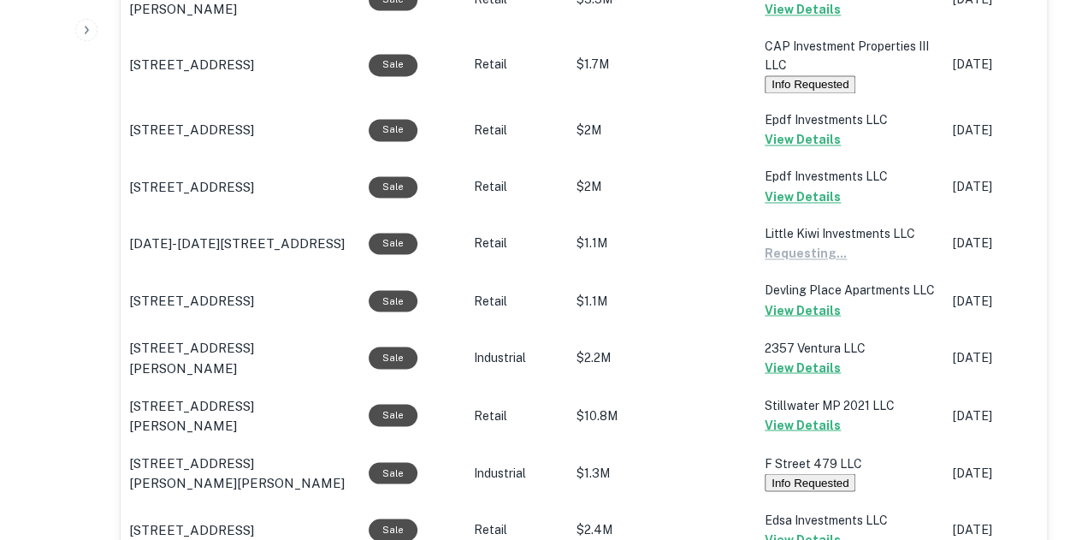
scroll to position [1625, 0]
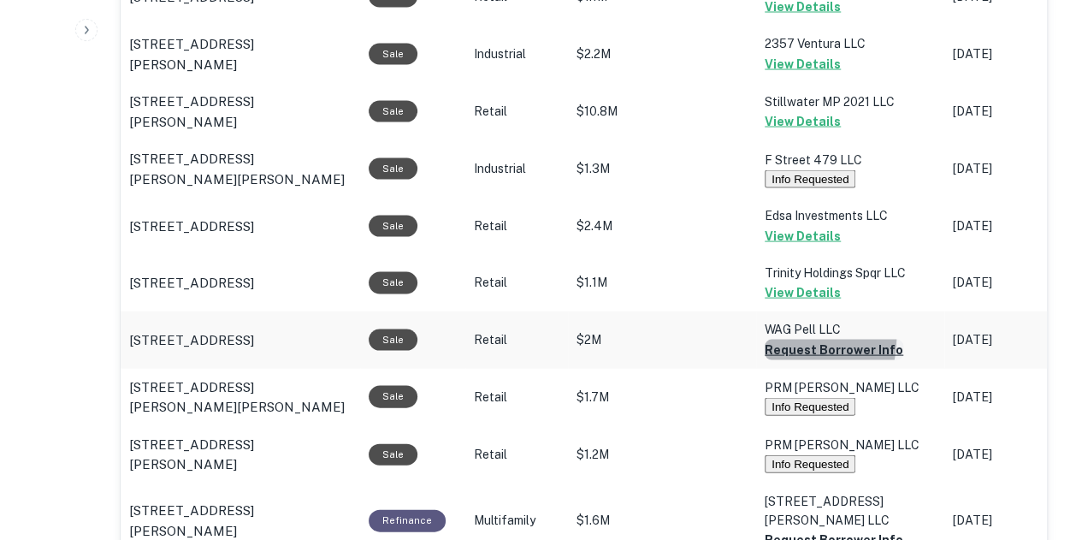
click at [787, 344] on button "Request Borrower Info" at bounding box center [834, 350] width 139 height 21
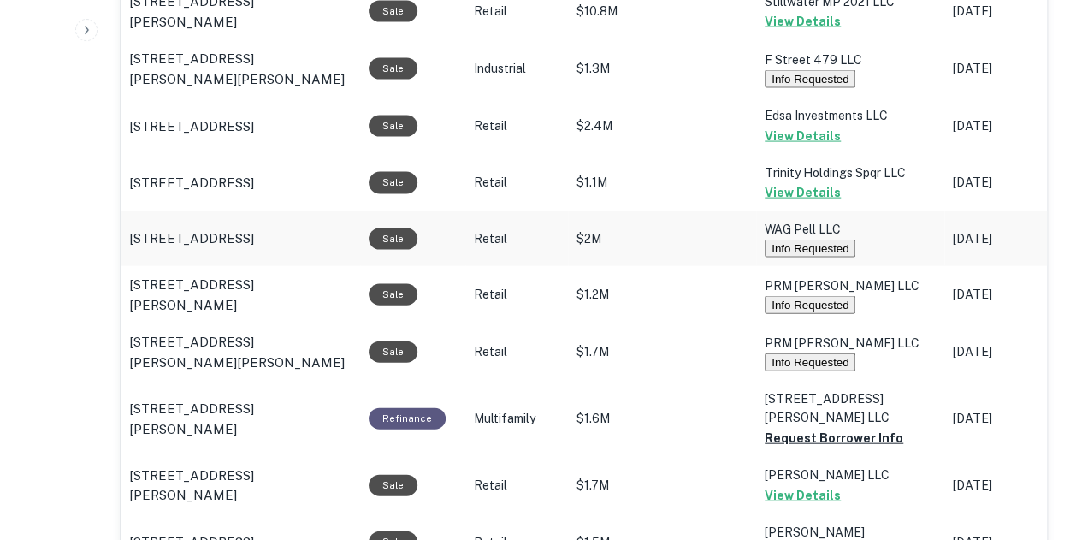
scroll to position [1796, 0]
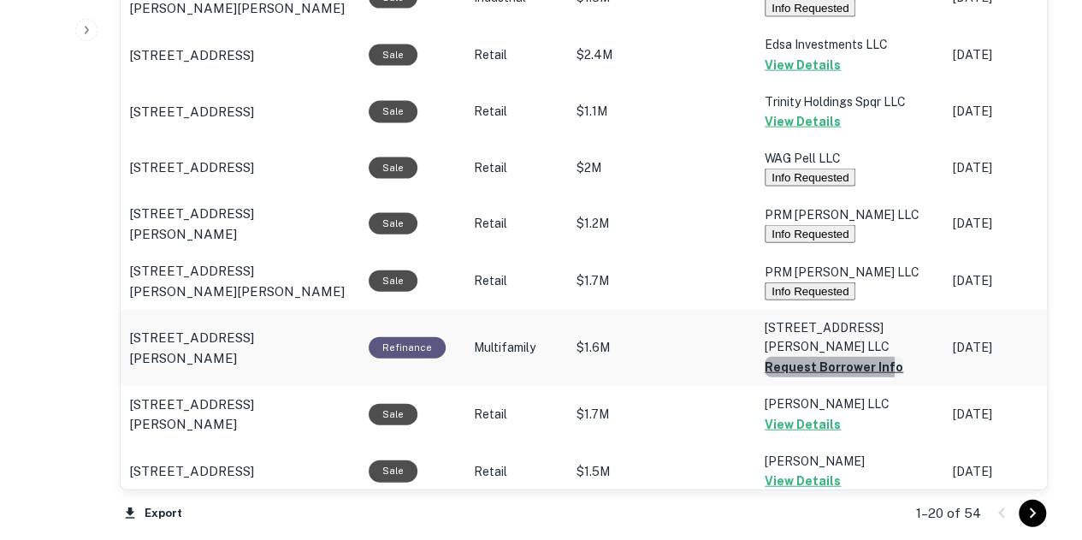
click at [780, 359] on button "Request Borrower Info" at bounding box center [834, 367] width 139 height 21
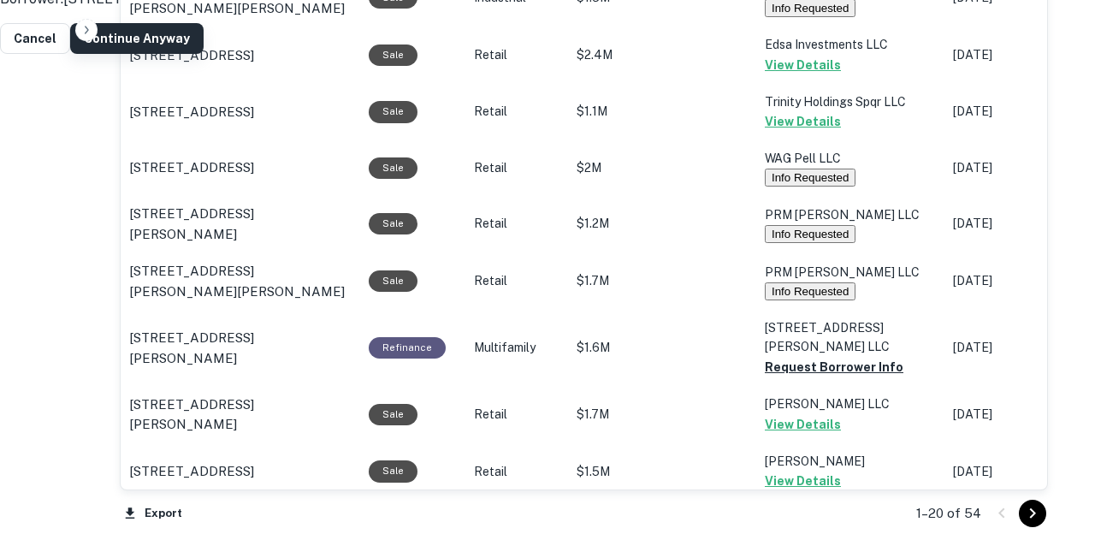
click at [204, 54] on button "Continue Anyway" at bounding box center [136, 38] width 133 height 31
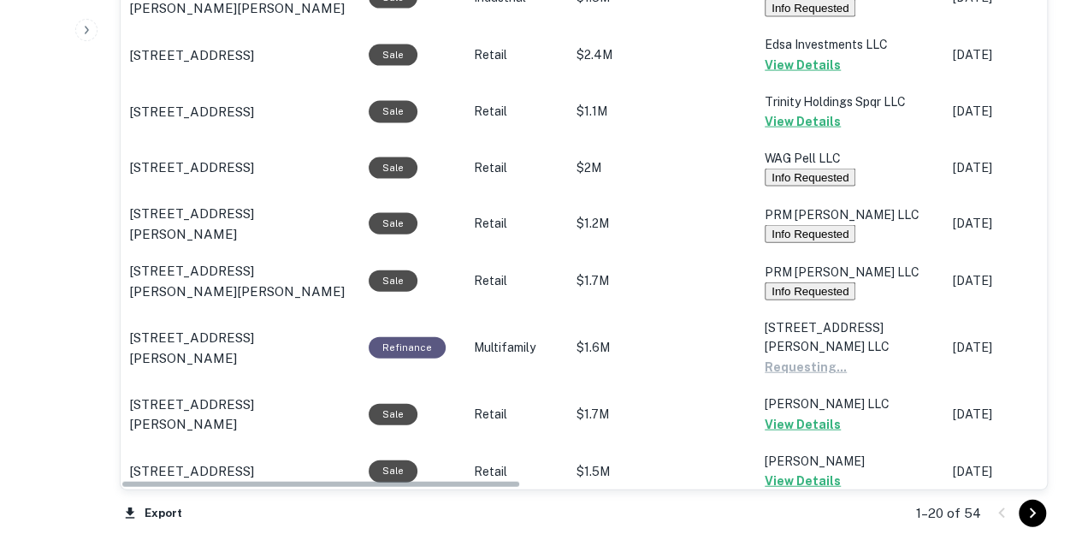
click at [1045, 504] on div at bounding box center [1017, 512] width 58 height 27
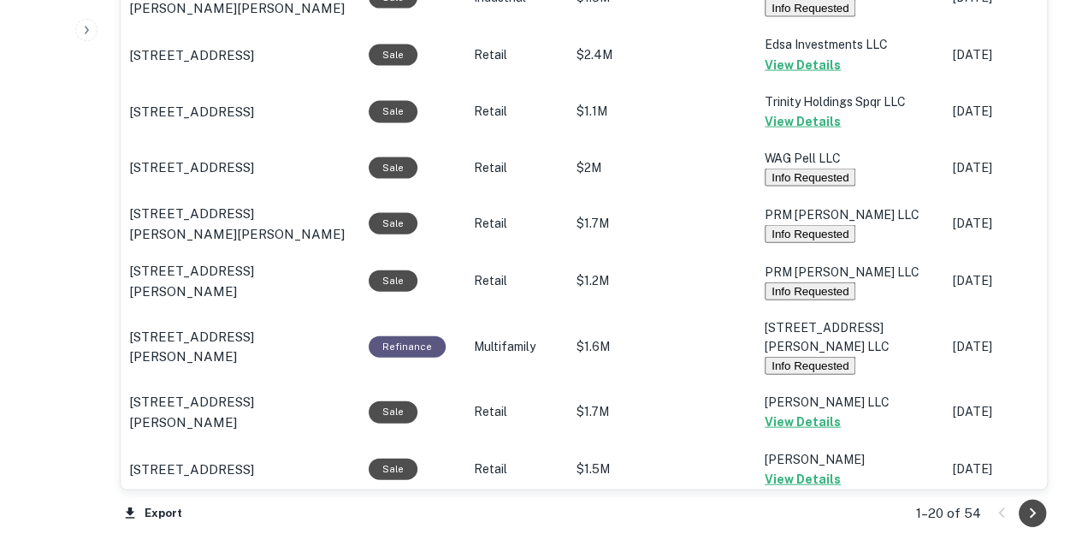
click at [1036, 511] on icon "Go to next page" at bounding box center [1032, 513] width 21 height 21
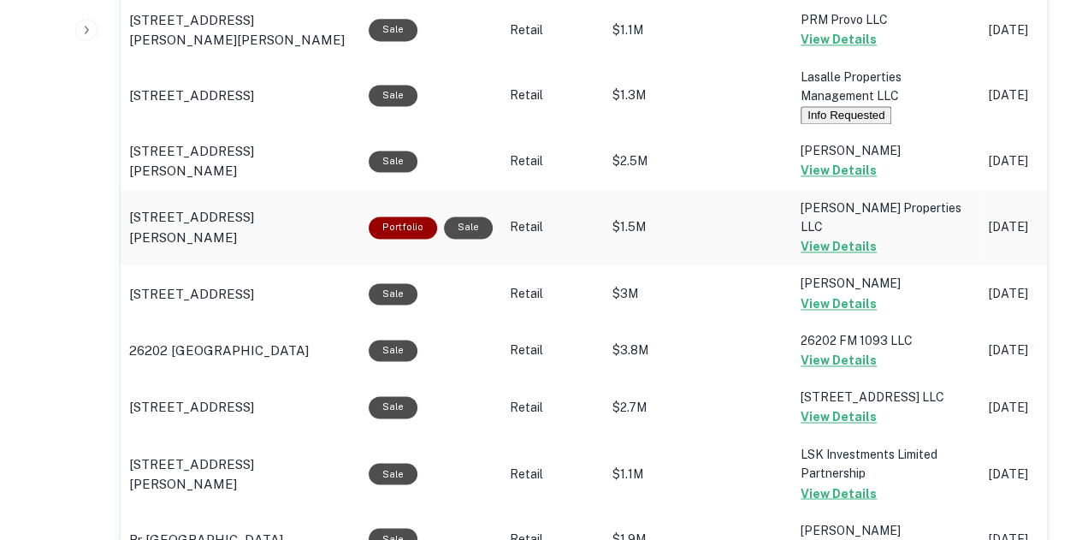
scroll to position [1625, 0]
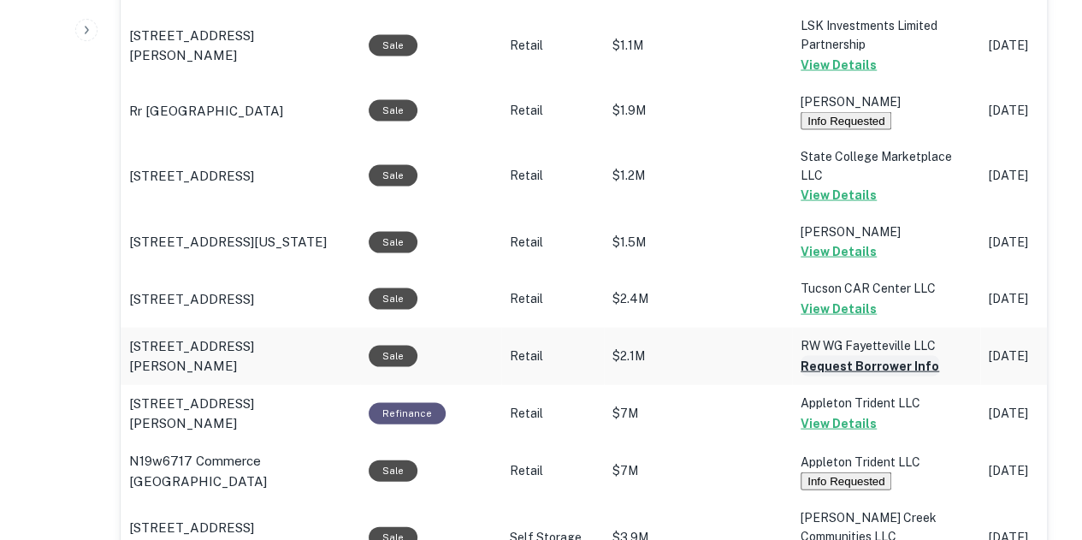
click at [804, 356] on button "Request Borrower Info" at bounding box center [870, 366] width 139 height 21
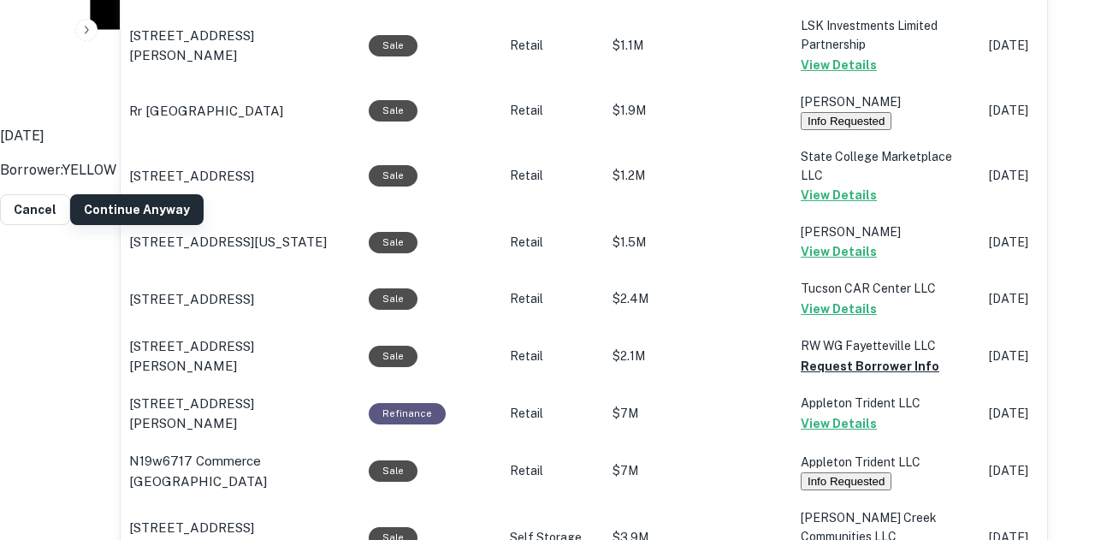
click at [204, 225] on button "Continue Anyway" at bounding box center [136, 209] width 133 height 31
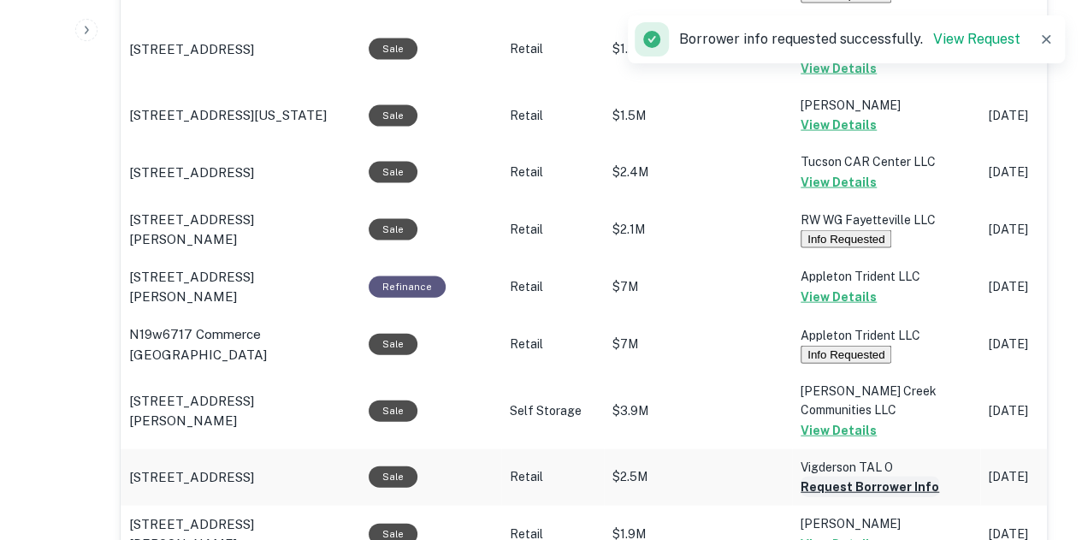
scroll to position [1882, 0]
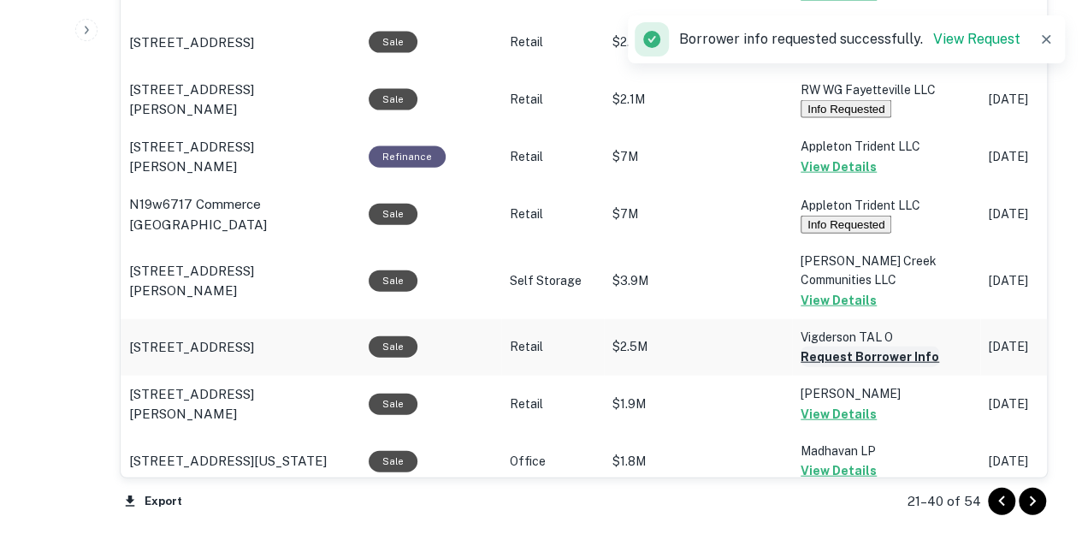
click at [856, 346] on button "Request Borrower Info" at bounding box center [870, 356] width 139 height 21
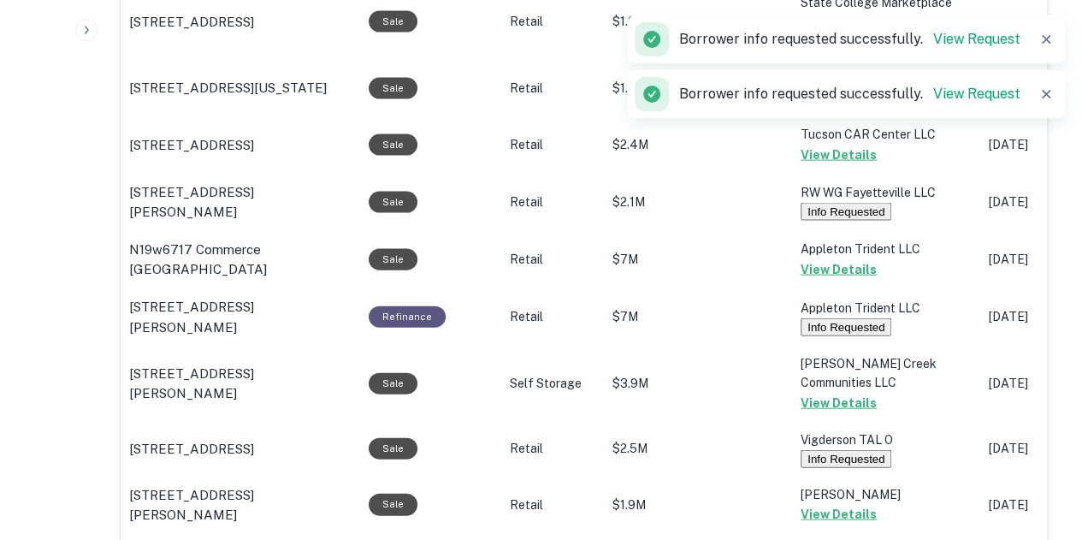
scroll to position [2027, 0]
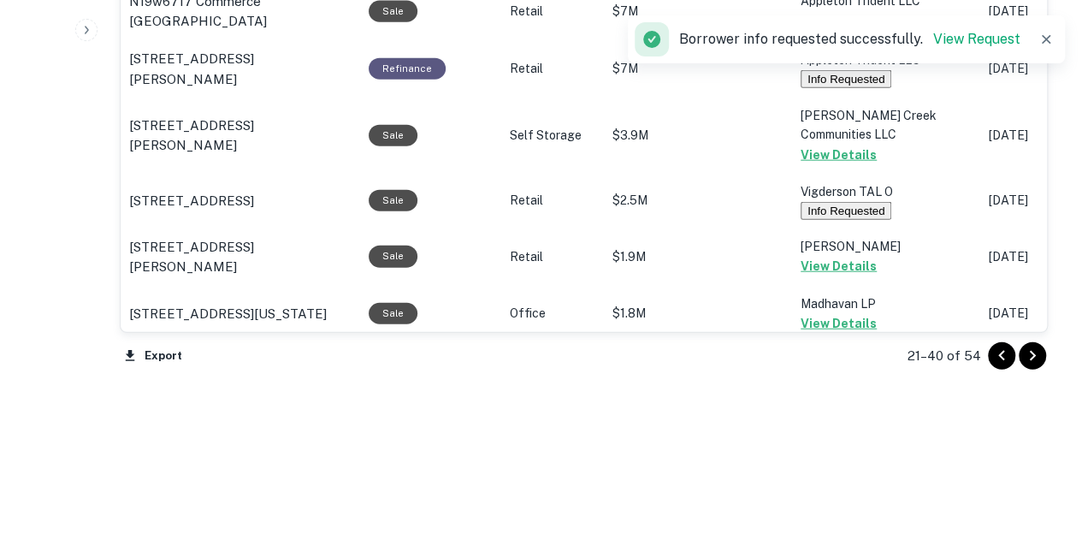
click at [1033, 347] on icon "Go to next page" at bounding box center [1032, 356] width 21 height 21
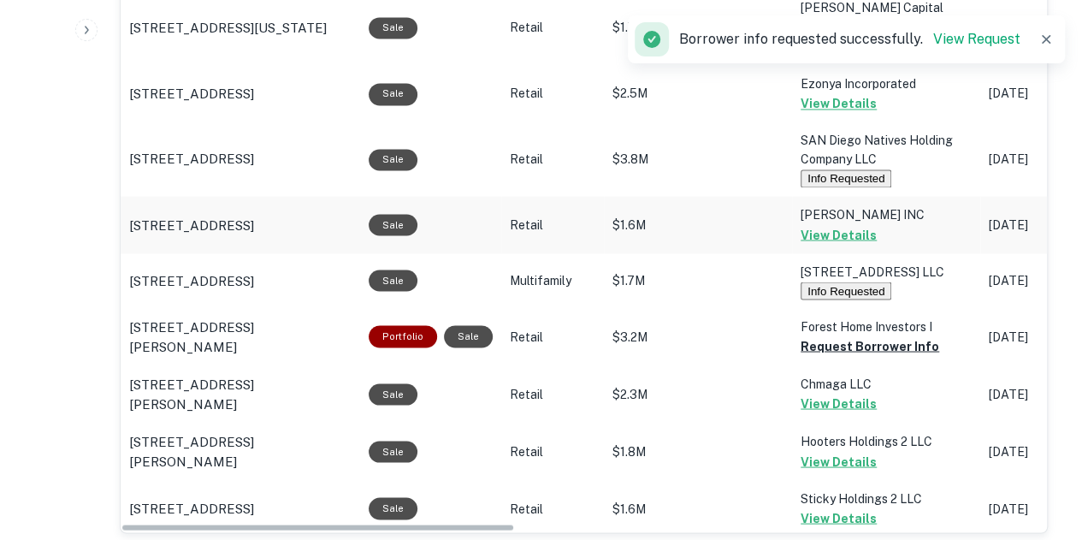
scroll to position [1356, 0]
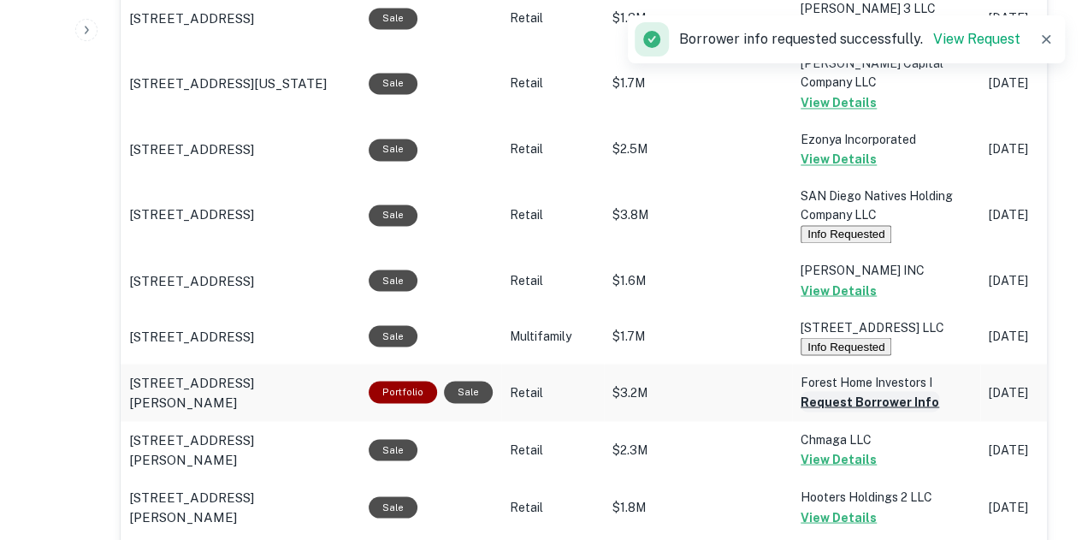
click at [835, 391] on button "Request Borrower Info" at bounding box center [870, 401] width 139 height 21
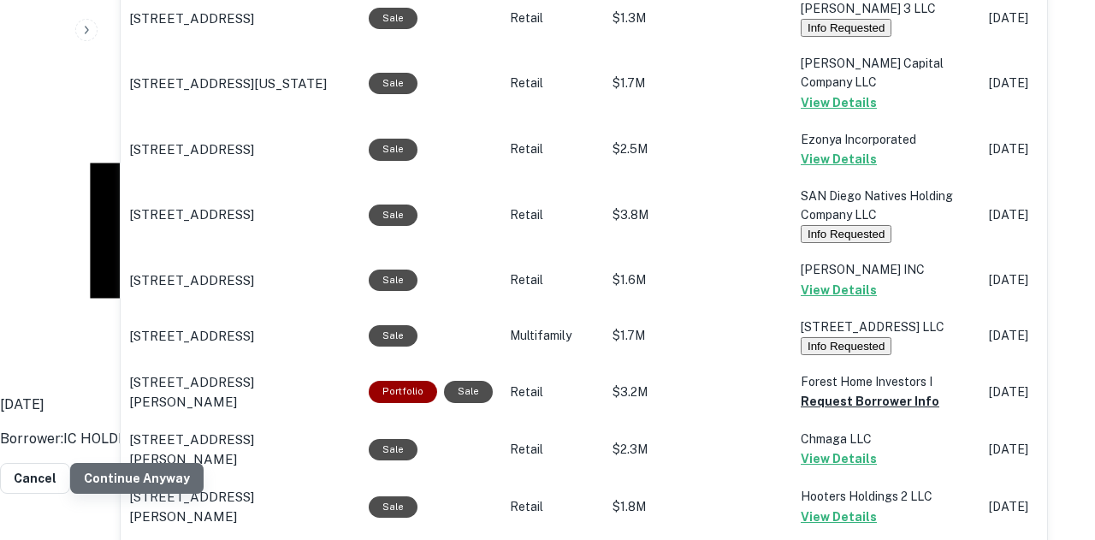
drag, startPoint x: 742, startPoint y: 365, endPoint x: 729, endPoint y: 365, distance: 13.7
click at [204, 463] on button "Continue Anyway" at bounding box center [136, 478] width 133 height 31
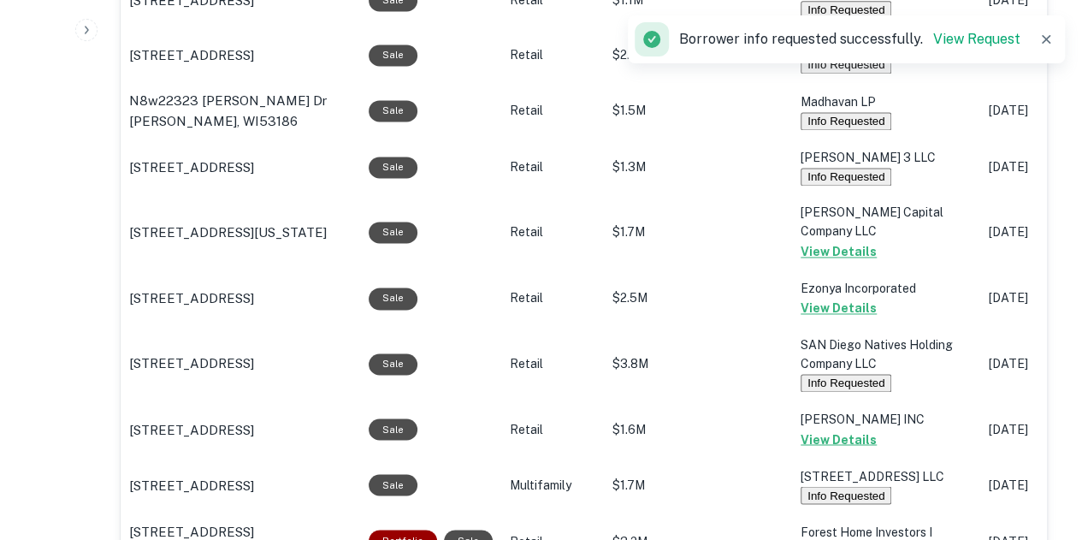
scroll to position [1014, 0]
